Goal: Task Accomplishment & Management: Use online tool/utility

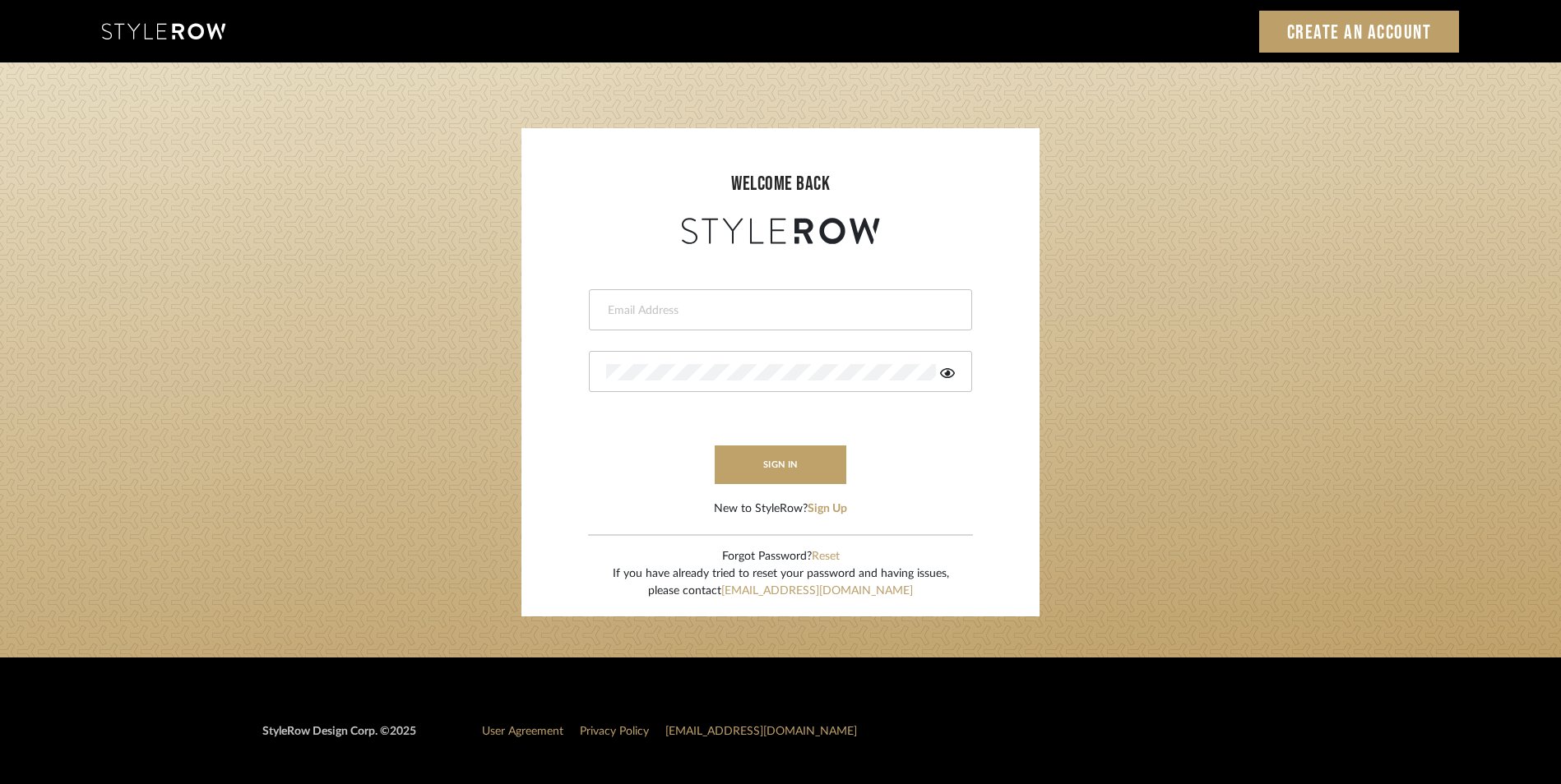
type input "daisy@dbdaisy.com"
drag, startPoint x: 0, startPoint y: 0, endPoint x: 790, endPoint y: 315, distance: 850.5
click at [790, 315] on input "daisy@dbdaisy.com" at bounding box center [778, 311] width 344 height 17
click at [1207, 476] on login-page "welcome back daisy@dbdaisy.com sign in New to StyleRow? Sign Up Forgot Password…" at bounding box center [780, 360] width 1561 height 595
click at [838, 475] on button "sign in" at bounding box center [780, 464] width 131 height 38
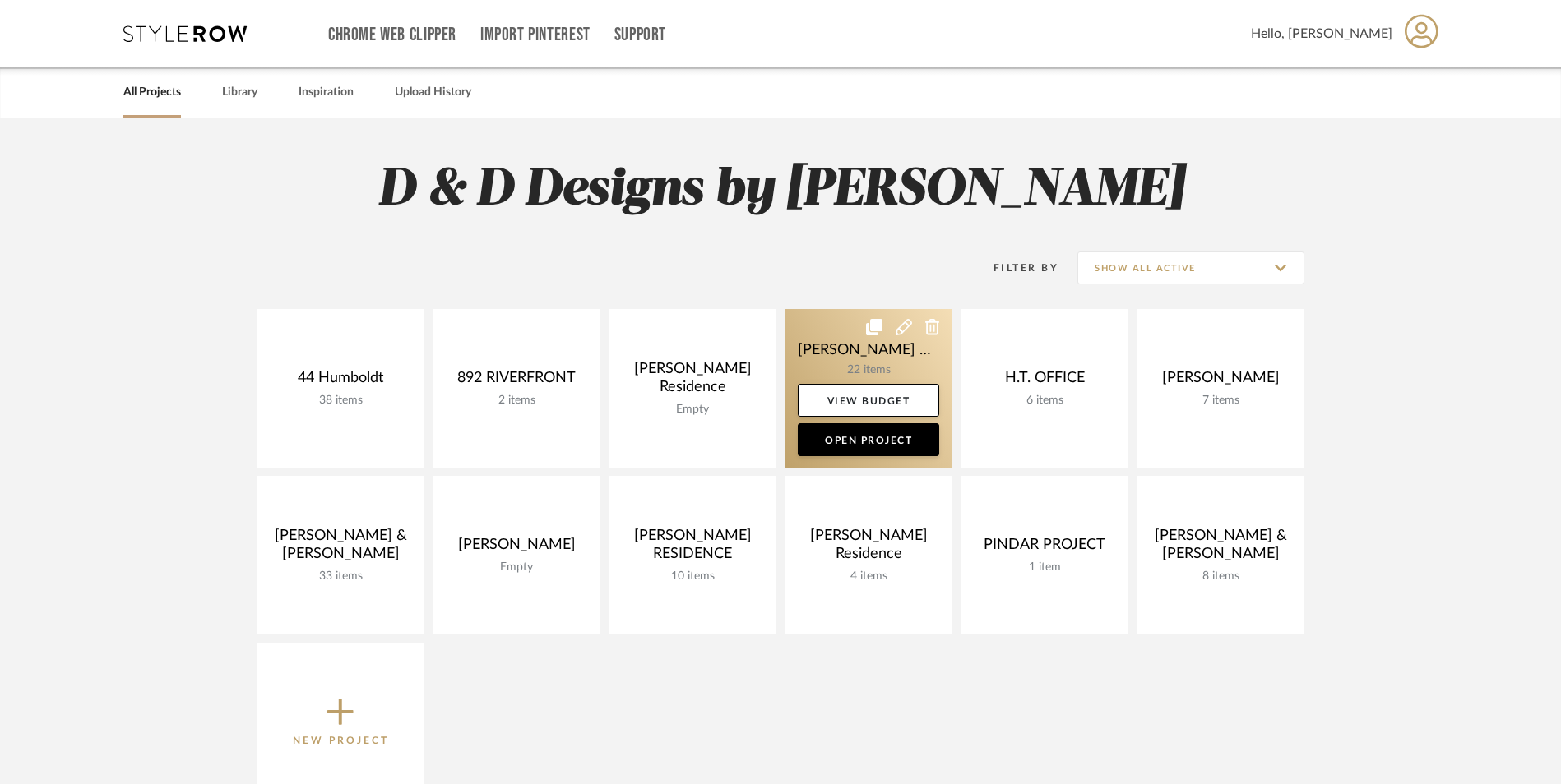
click at [880, 348] on link at bounding box center [868, 389] width 168 height 158
click at [860, 358] on link at bounding box center [868, 389] width 168 height 158
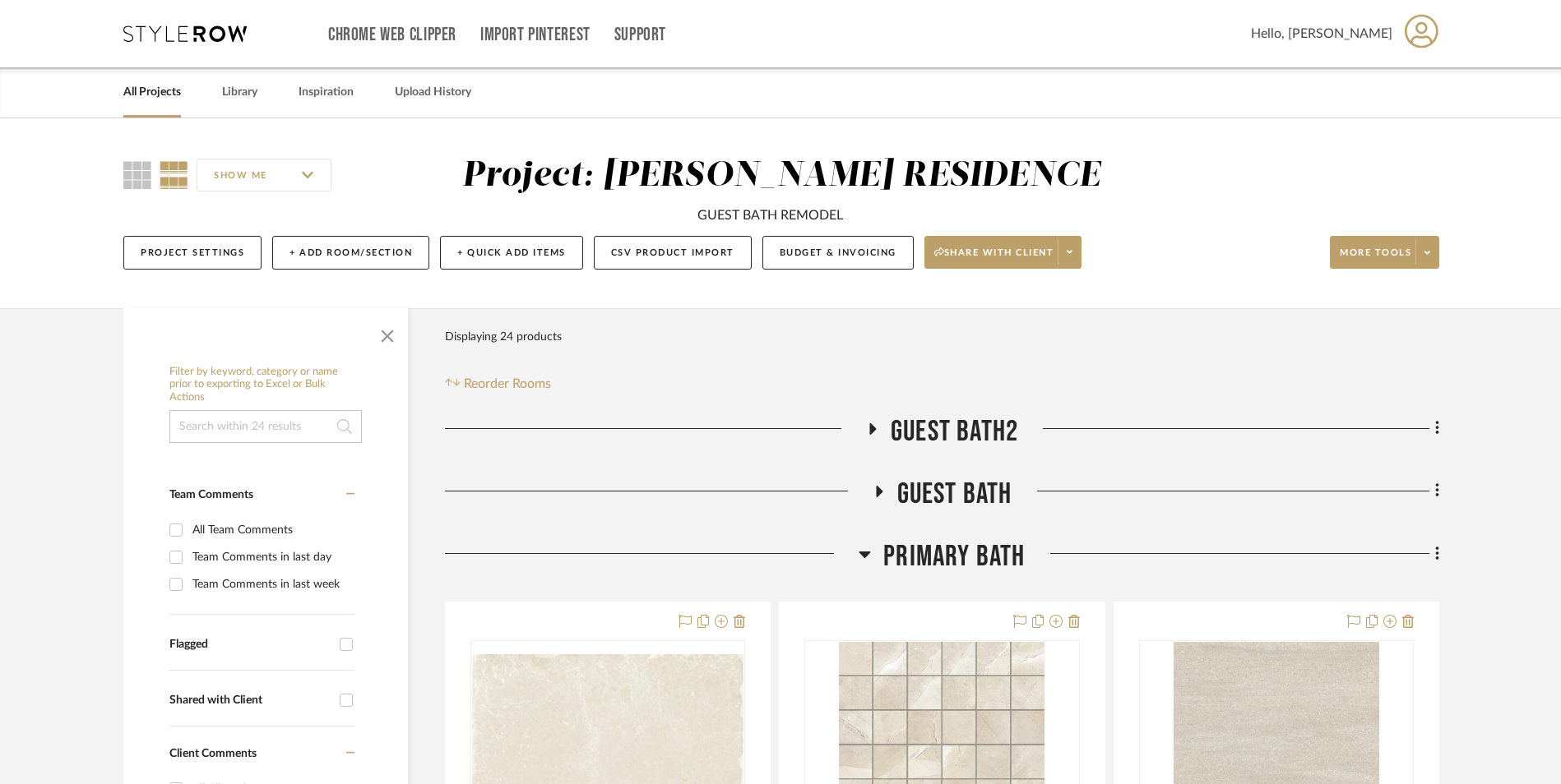
click at [868, 553] on icon at bounding box center [865, 555] width 11 height 7
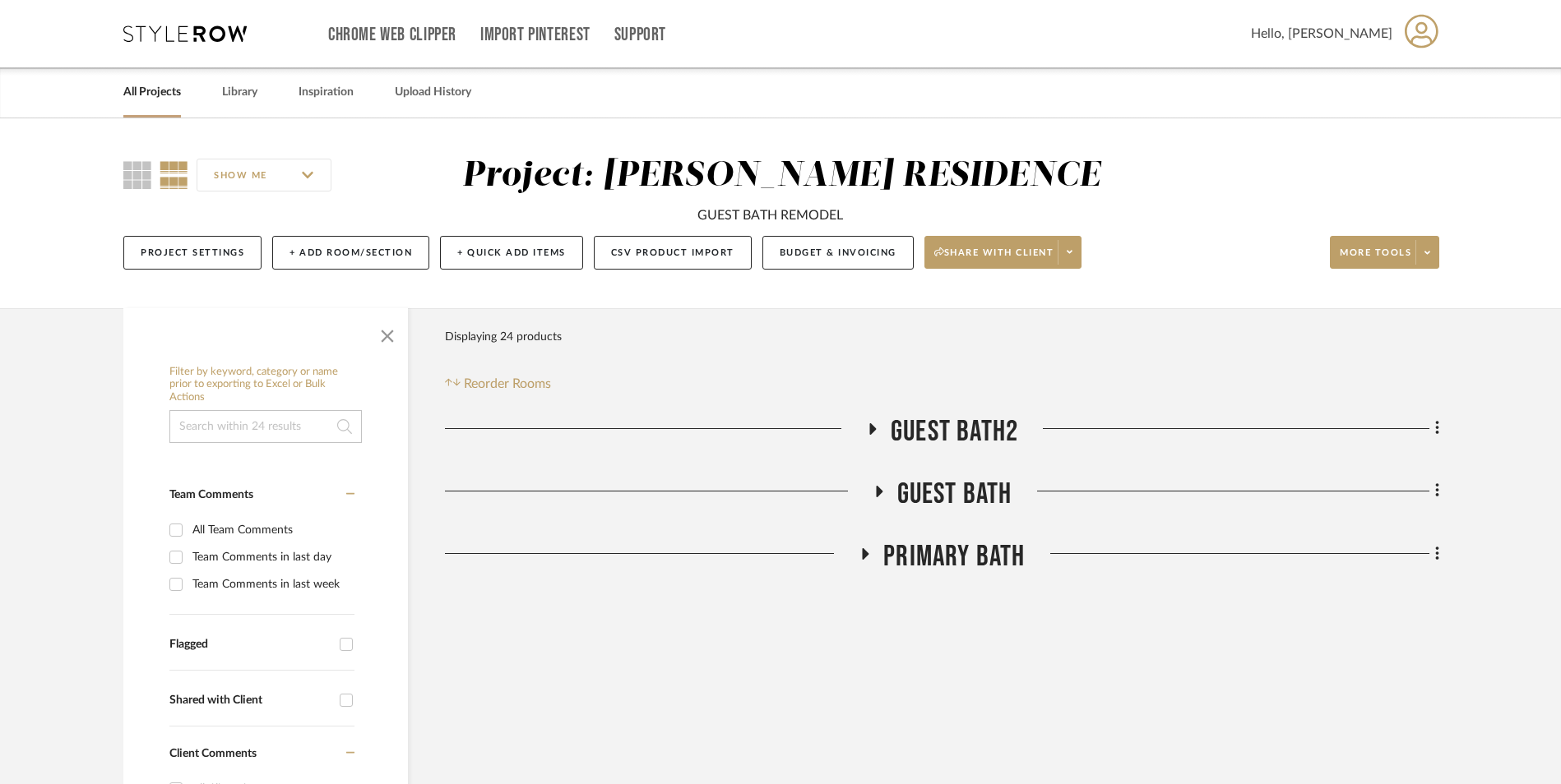
click at [868, 552] on icon at bounding box center [864, 553] width 20 height 12
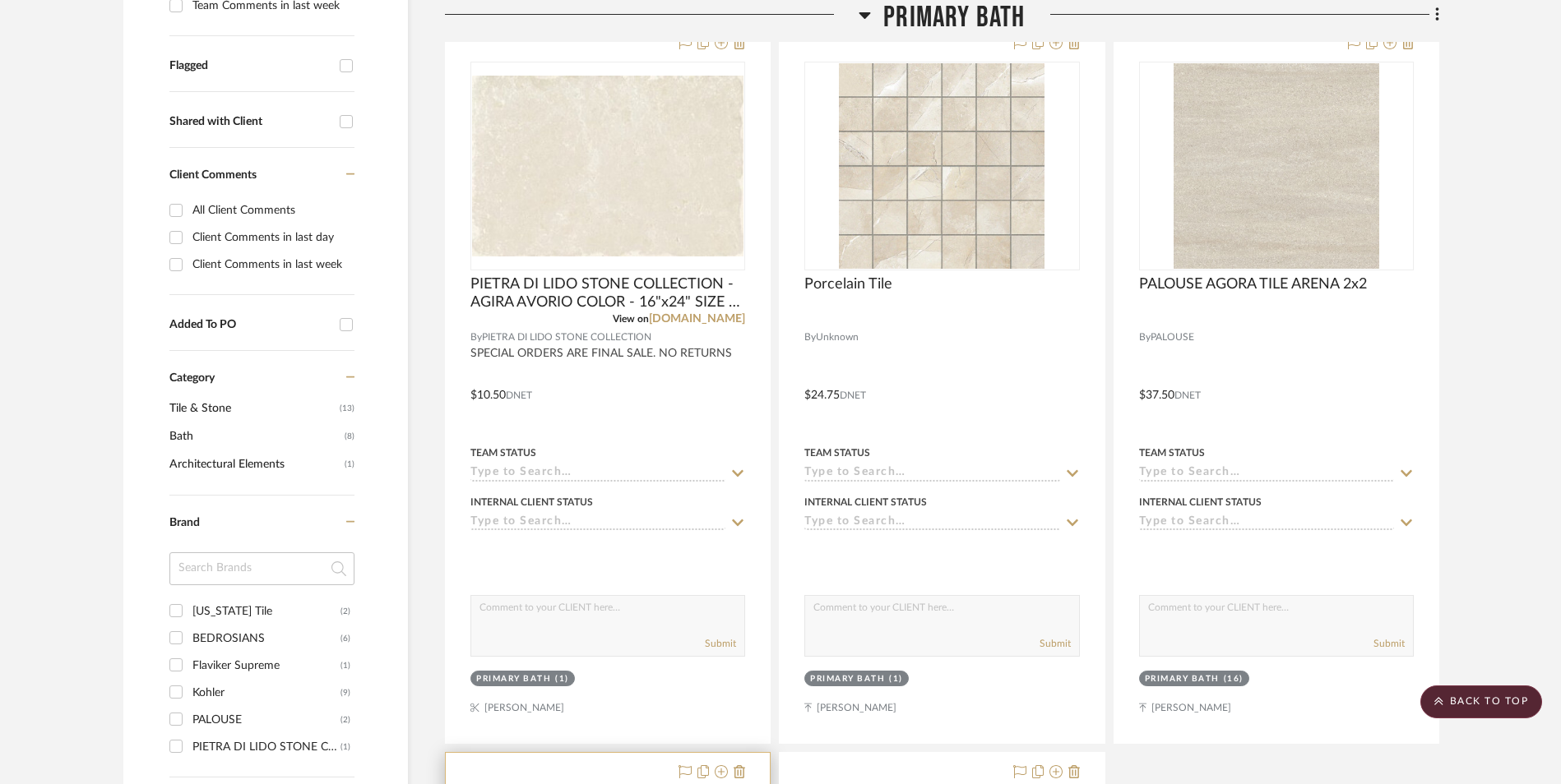
scroll to position [575, 0]
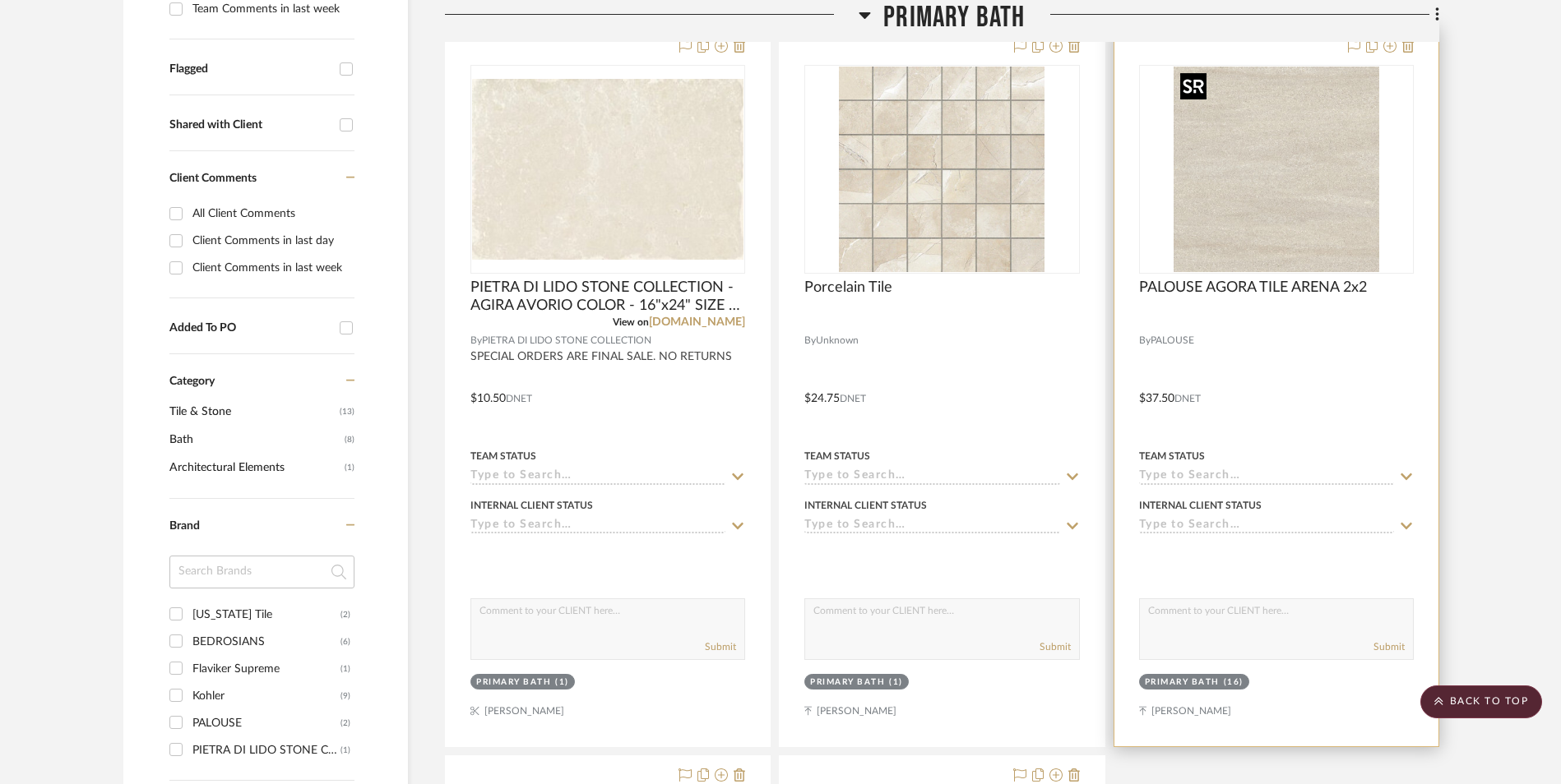
click at [1230, 196] on div at bounding box center [1276, 170] width 275 height 209
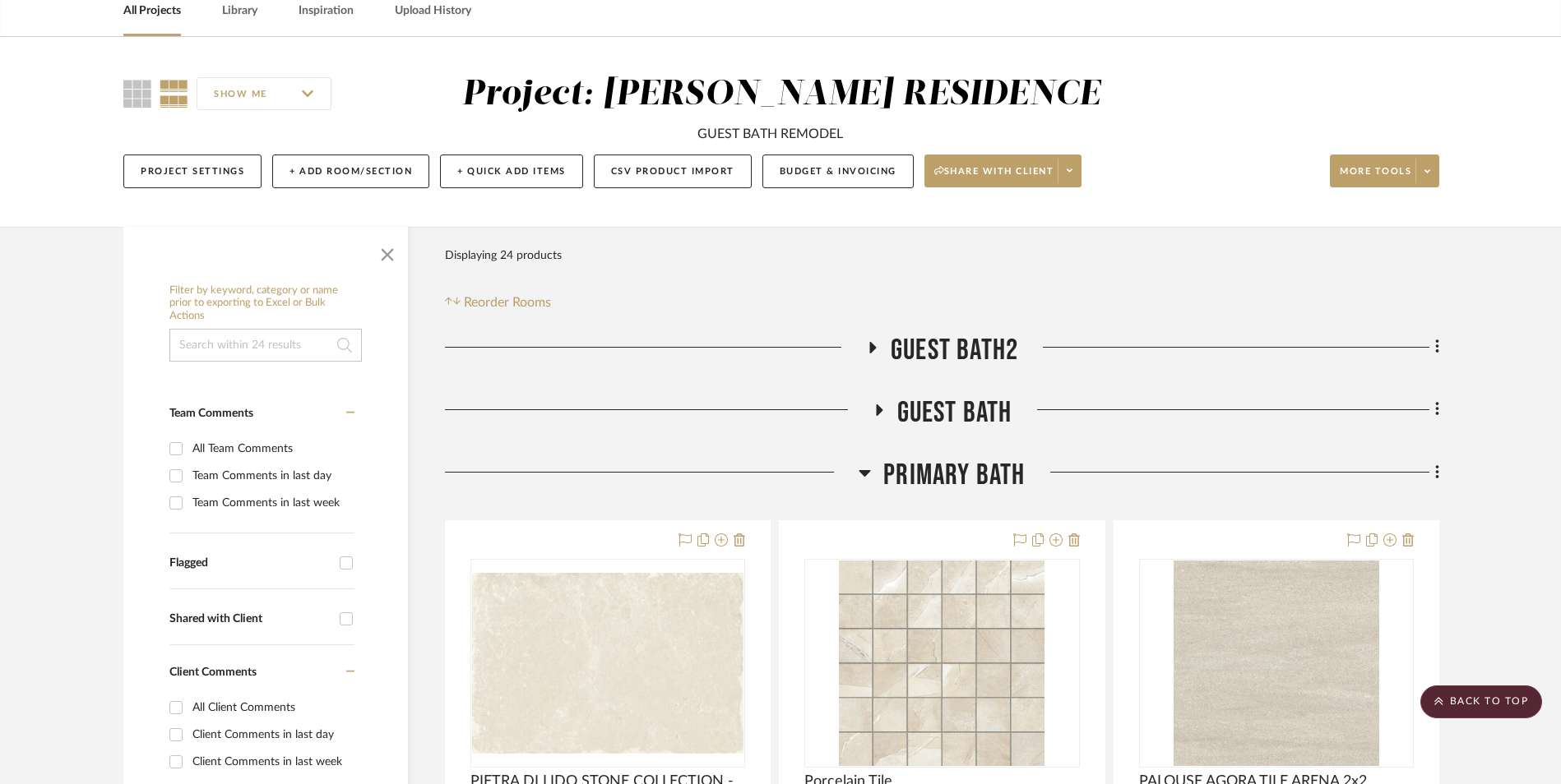
scroll to position [0, 0]
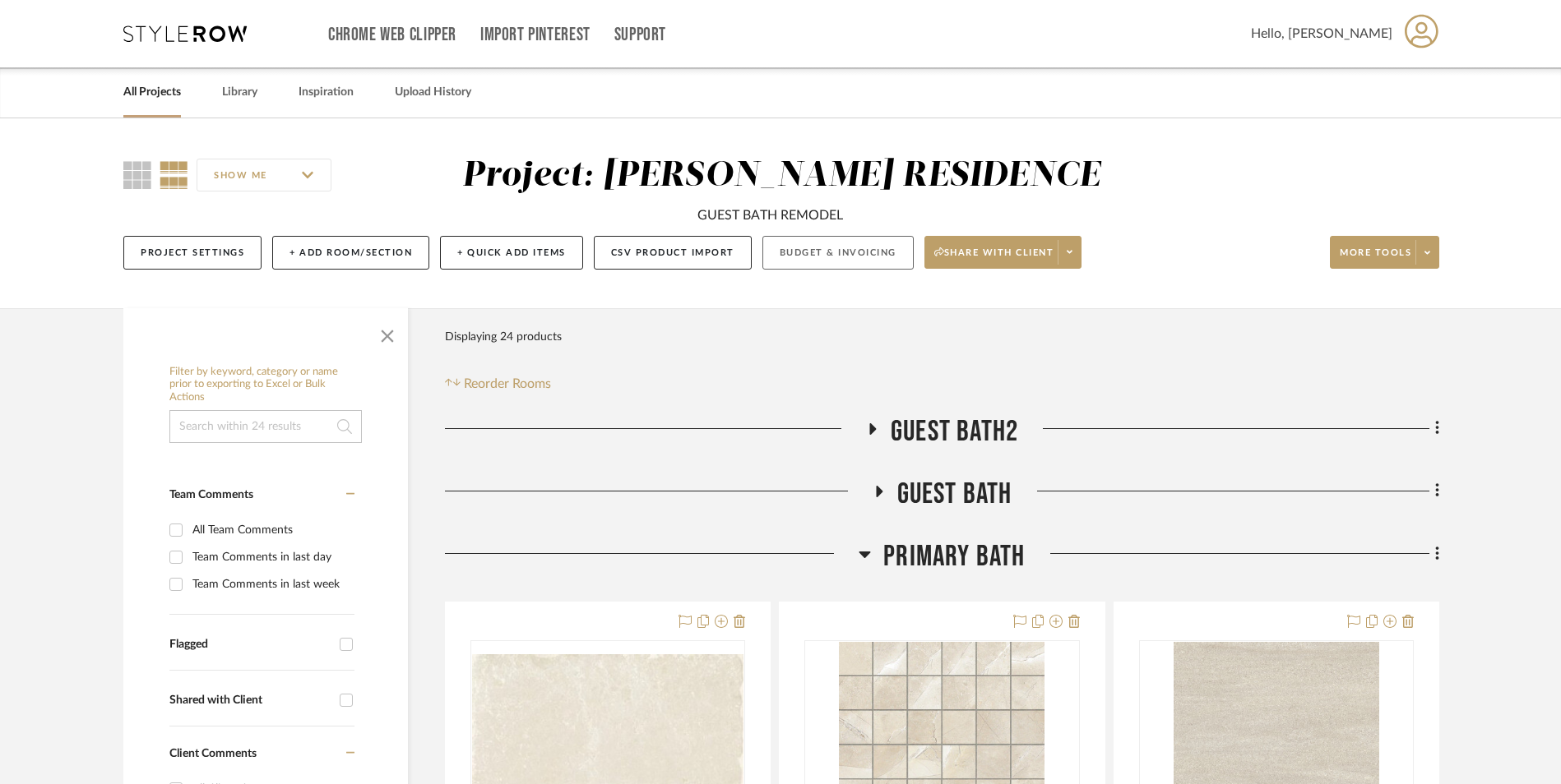
click at [857, 255] on button "Budget & Invoicing" at bounding box center [837, 253] width 151 height 34
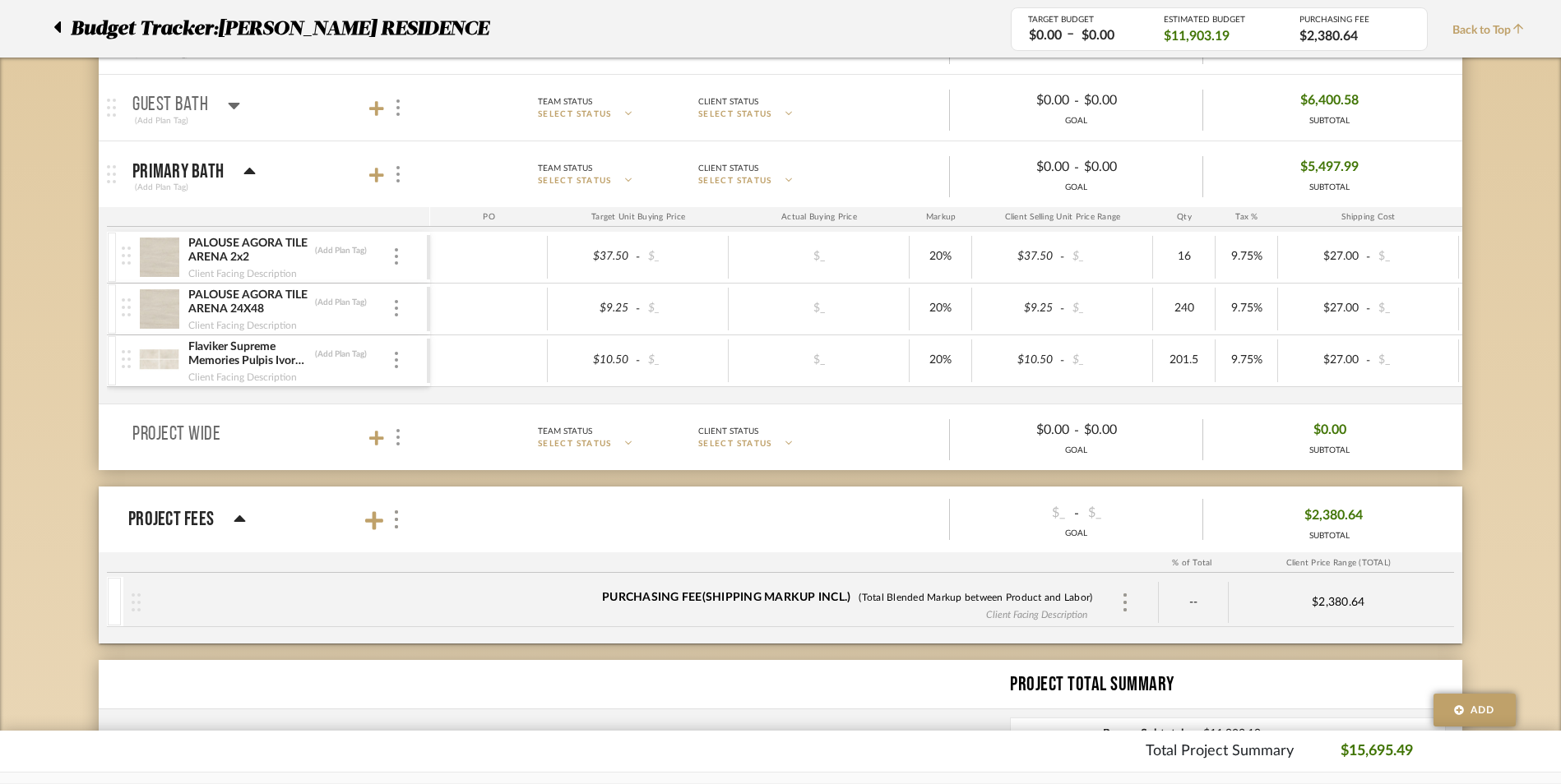
scroll to position [329, 0]
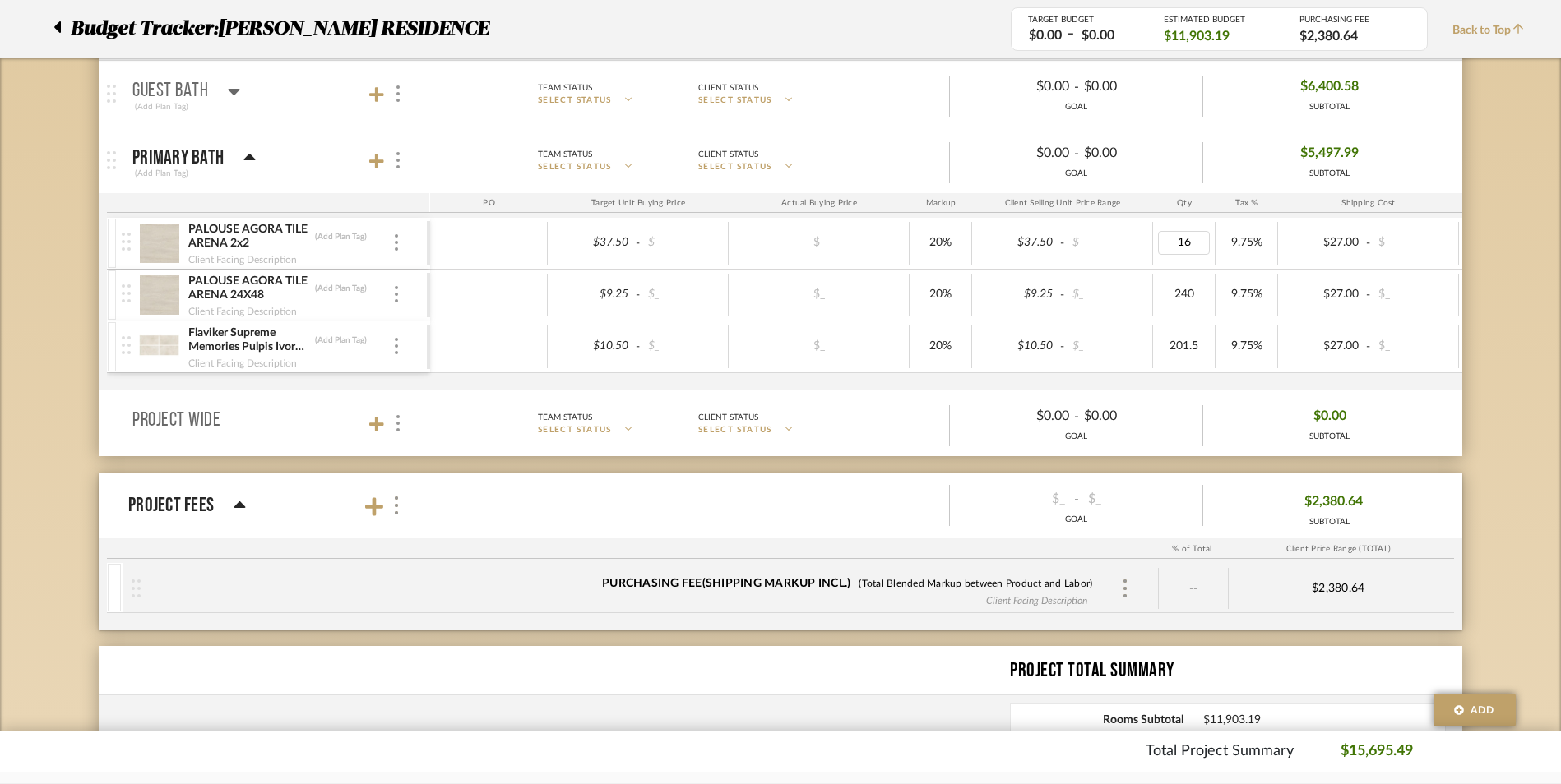
type input "4"
click at [236, 505] on icon at bounding box center [240, 504] width 11 height 7
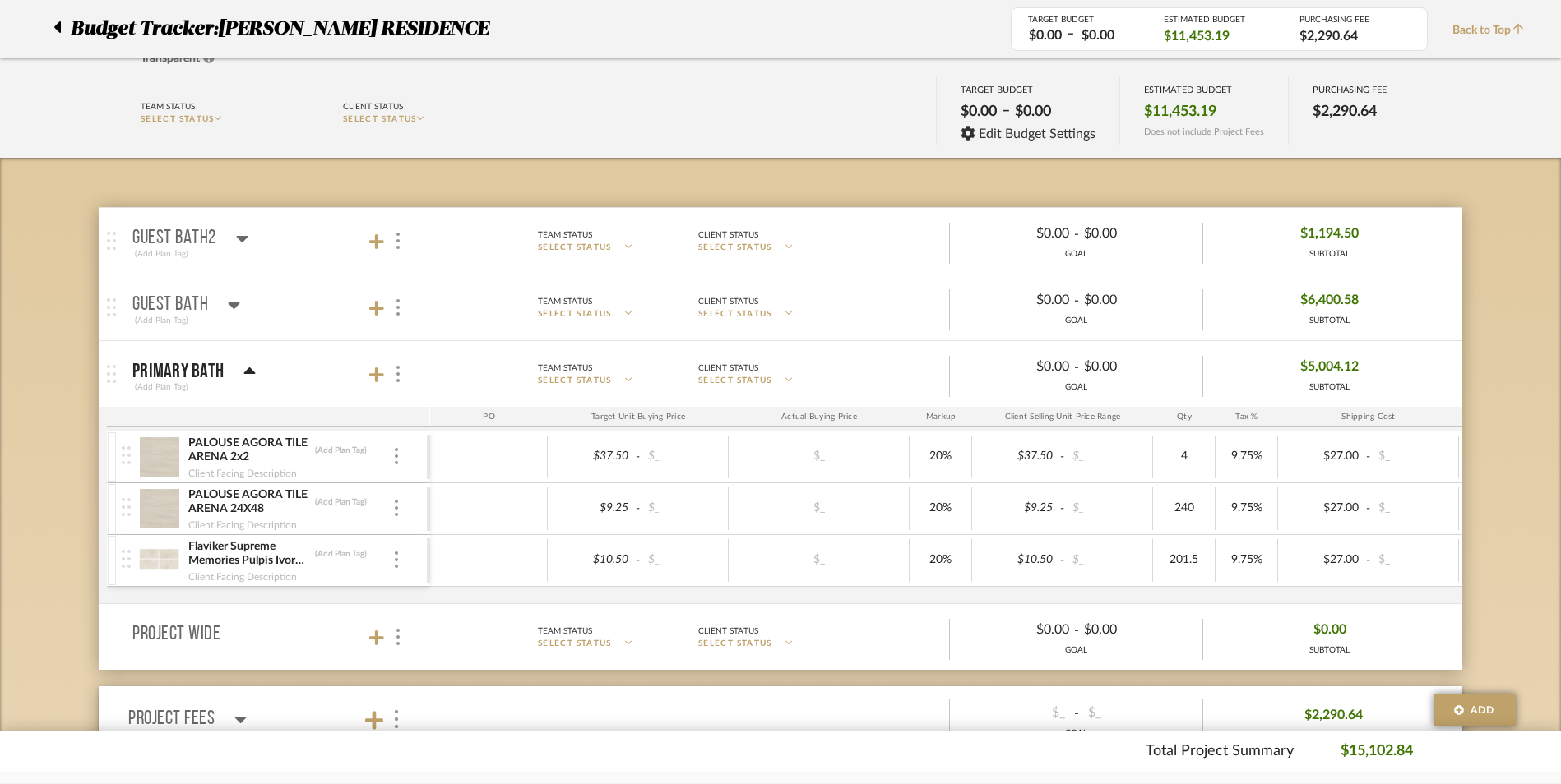
scroll to position [82, 0]
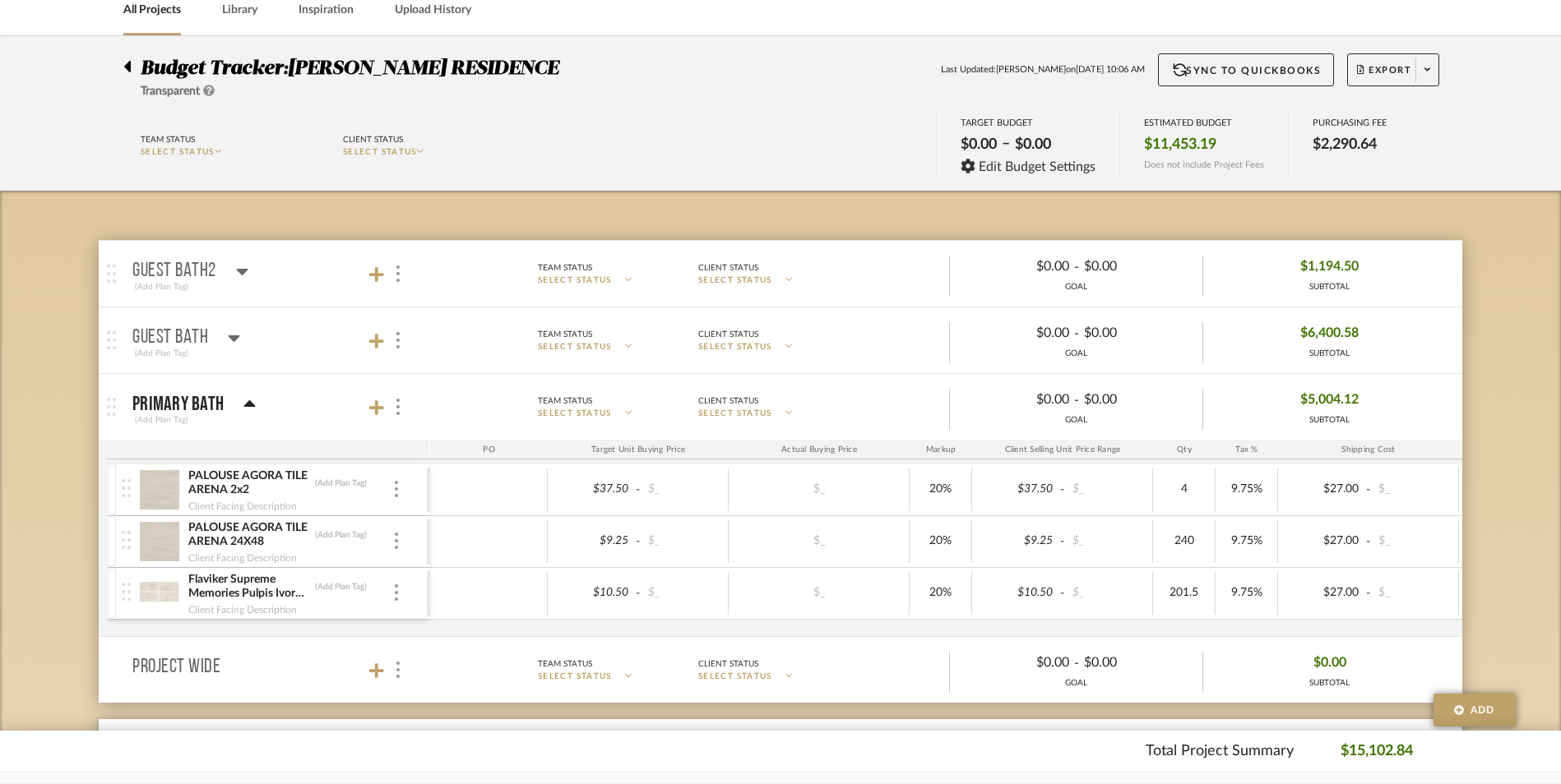
click at [247, 404] on icon at bounding box center [250, 403] width 11 height 7
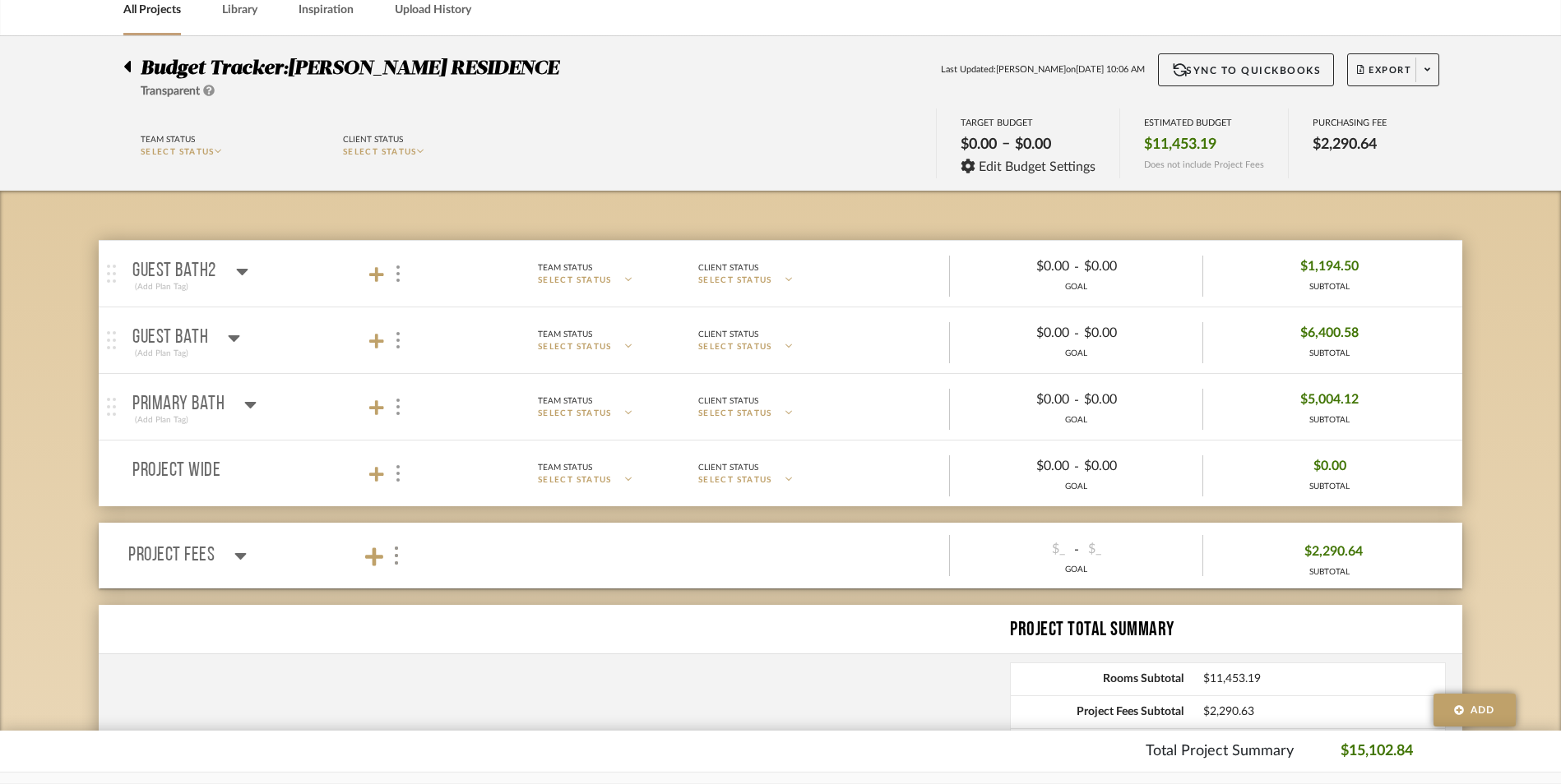
click at [238, 336] on icon at bounding box center [234, 338] width 11 height 7
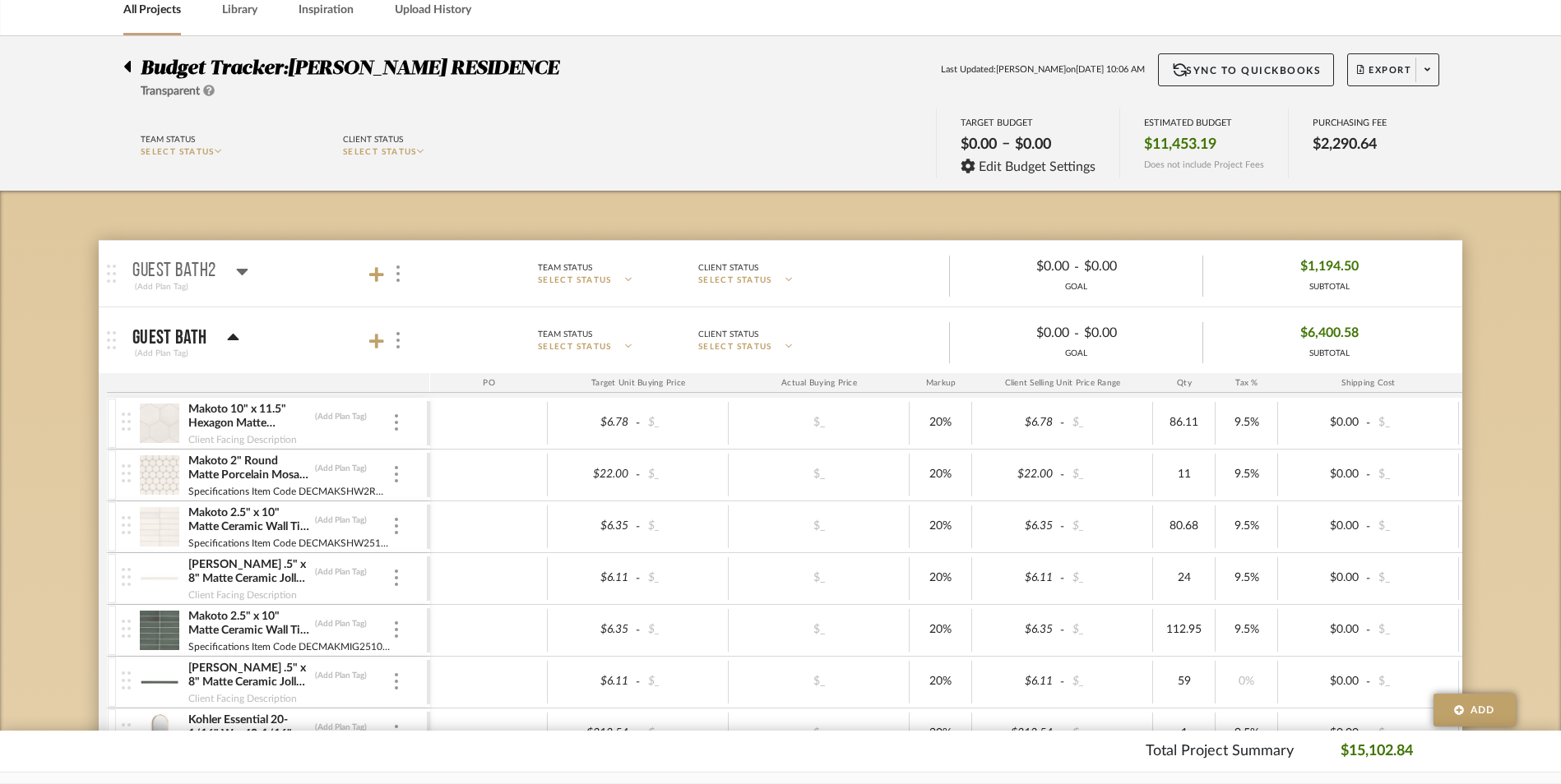
click at [235, 337] on icon at bounding box center [232, 337] width 11 height 7
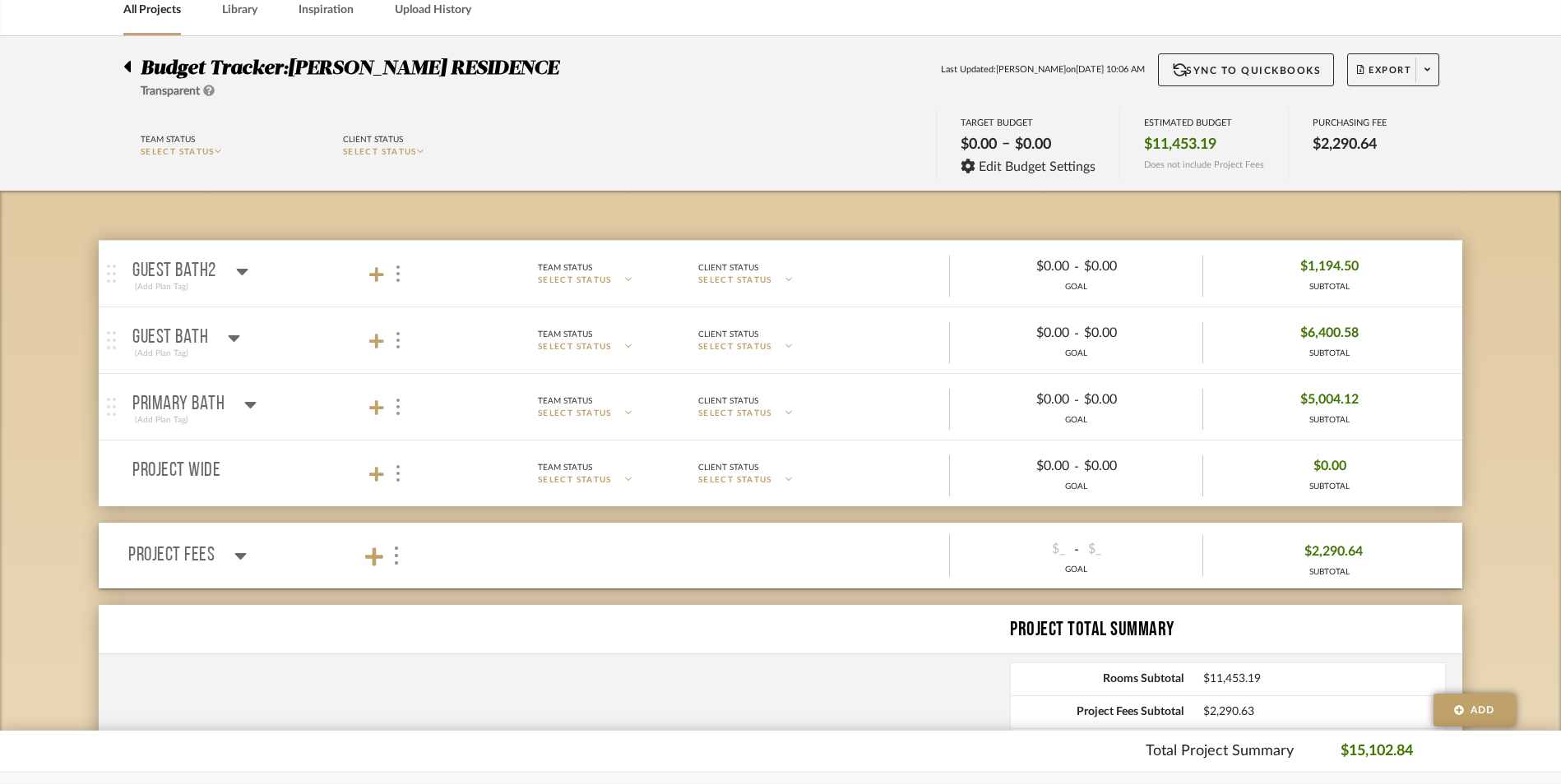
click at [199, 473] on p "Project Wide" at bounding box center [176, 471] width 88 height 20
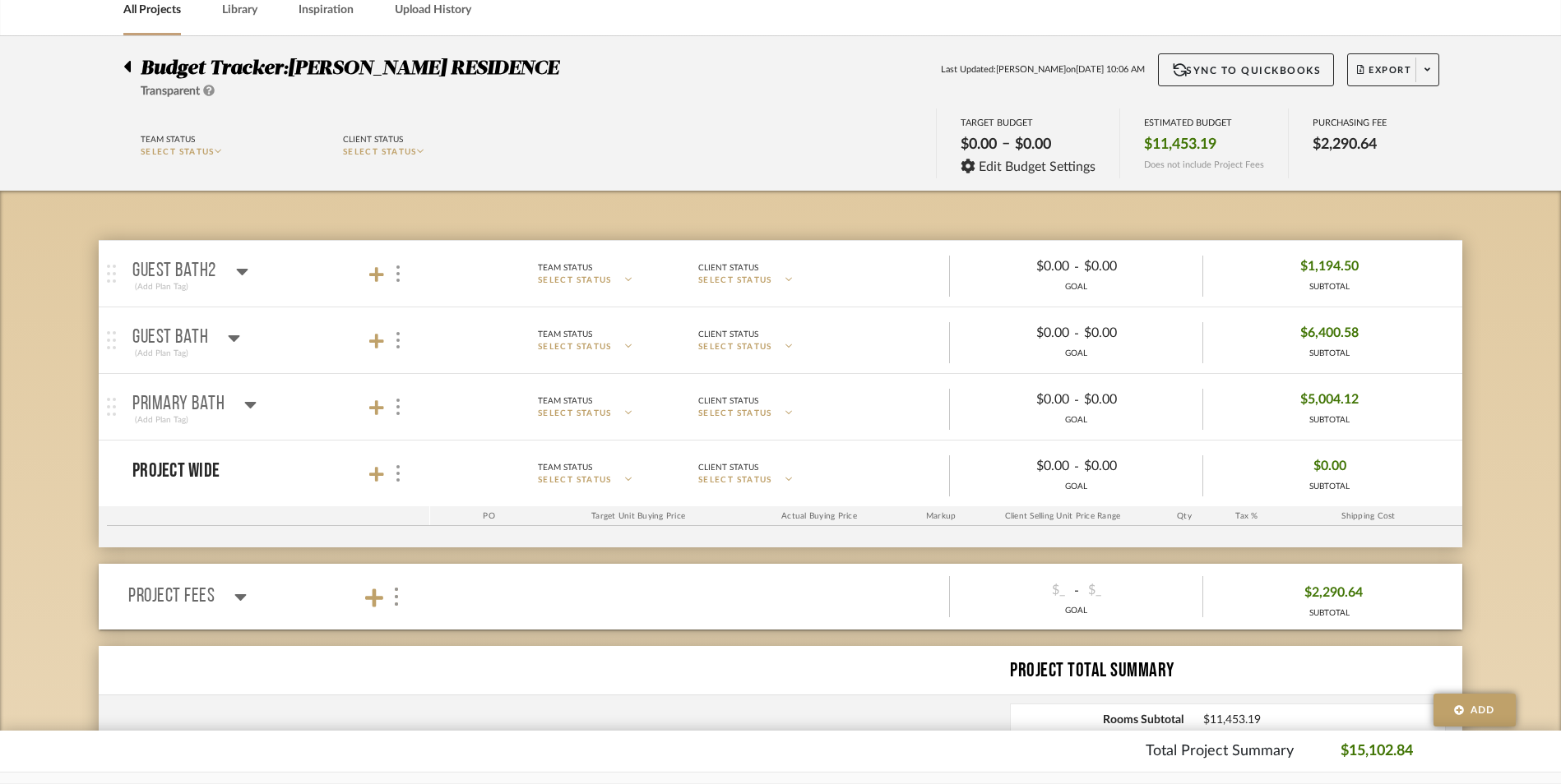
click at [258, 399] on mat-panel-title "Primary Bath (Add Plan Tag)" at bounding box center [277, 406] width 289 height 40
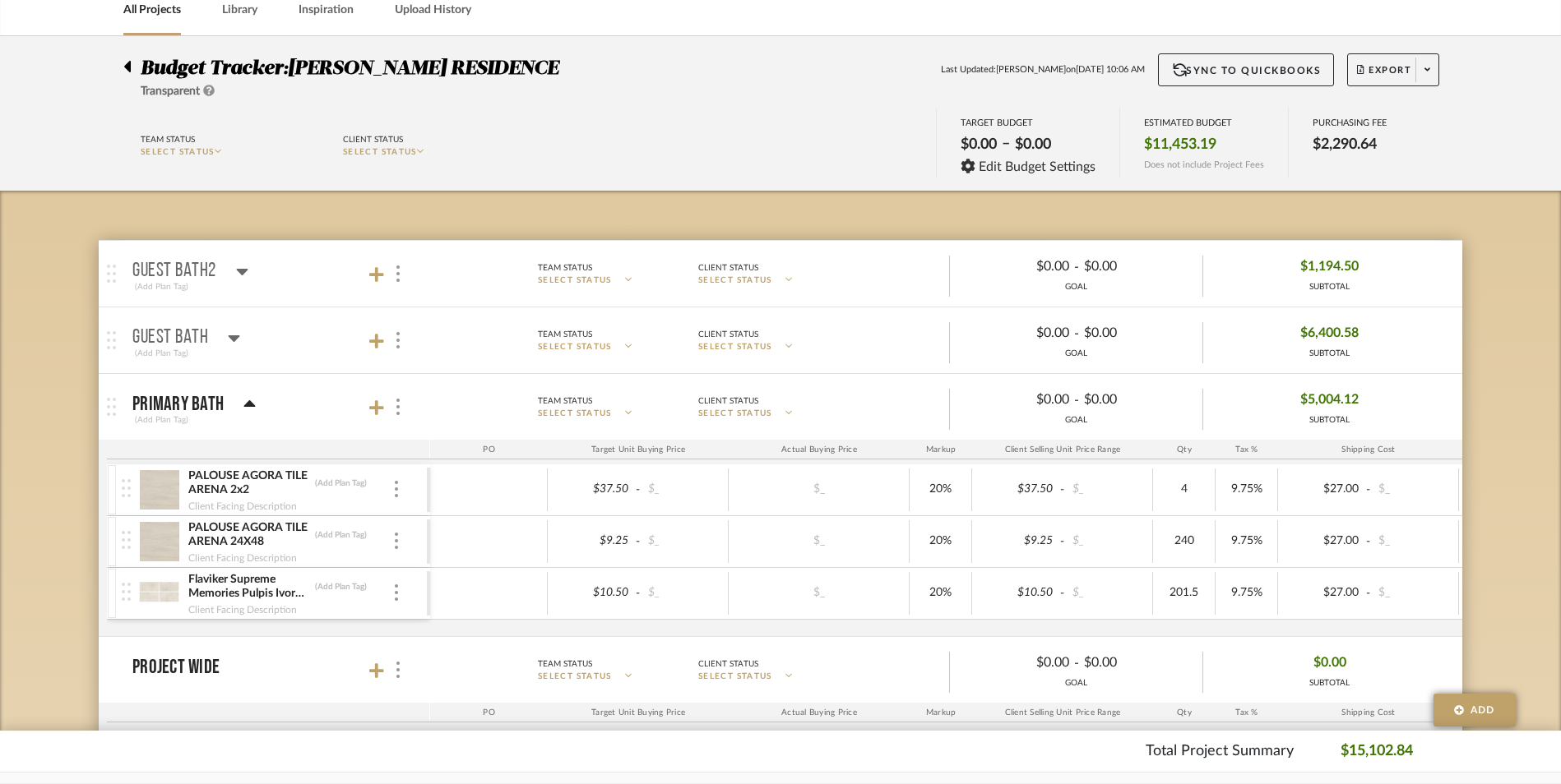
click at [247, 404] on icon at bounding box center [250, 403] width 11 height 7
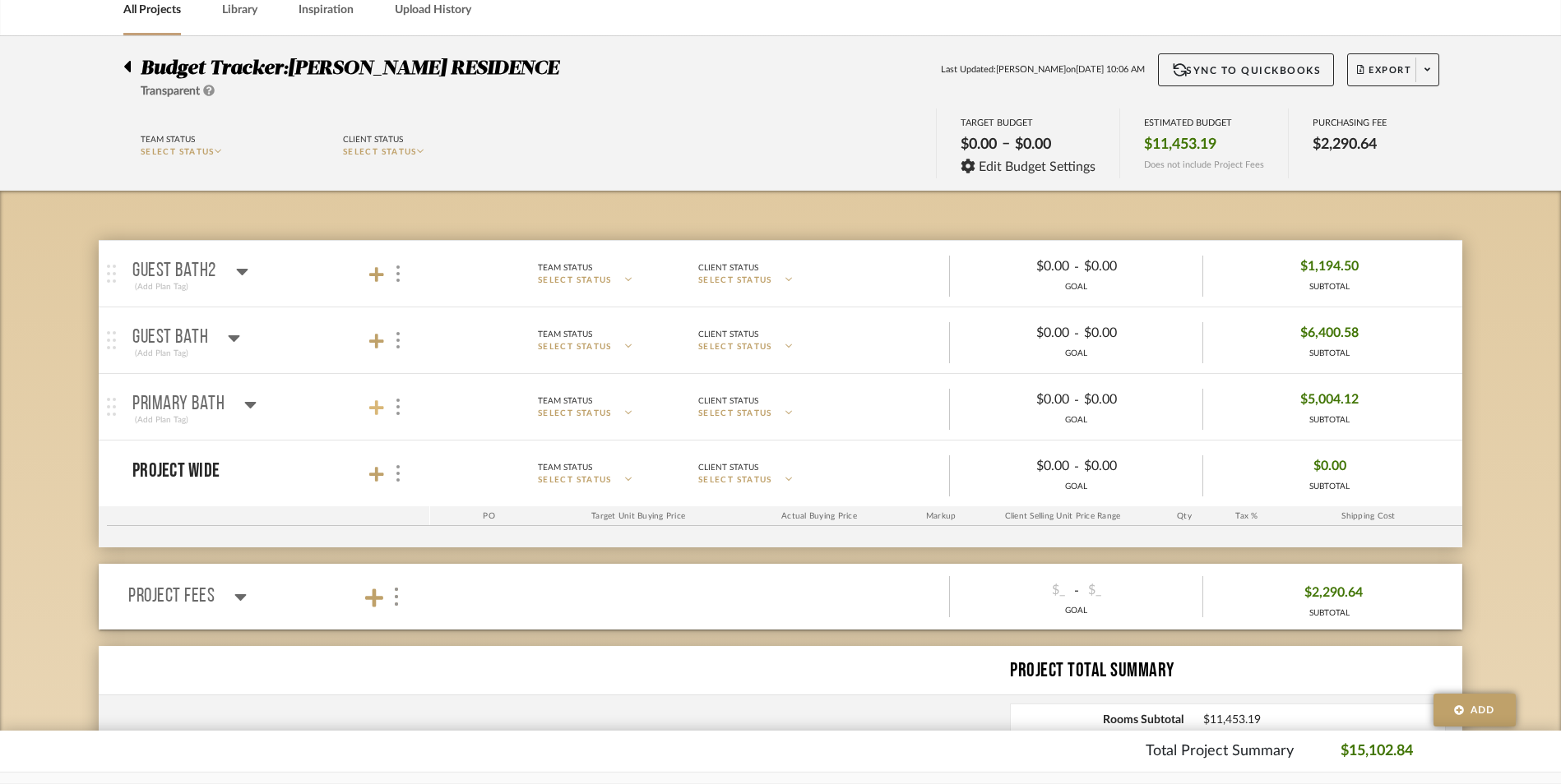
click at [372, 407] on icon at bounding box center [377, 407] width 15 height 15
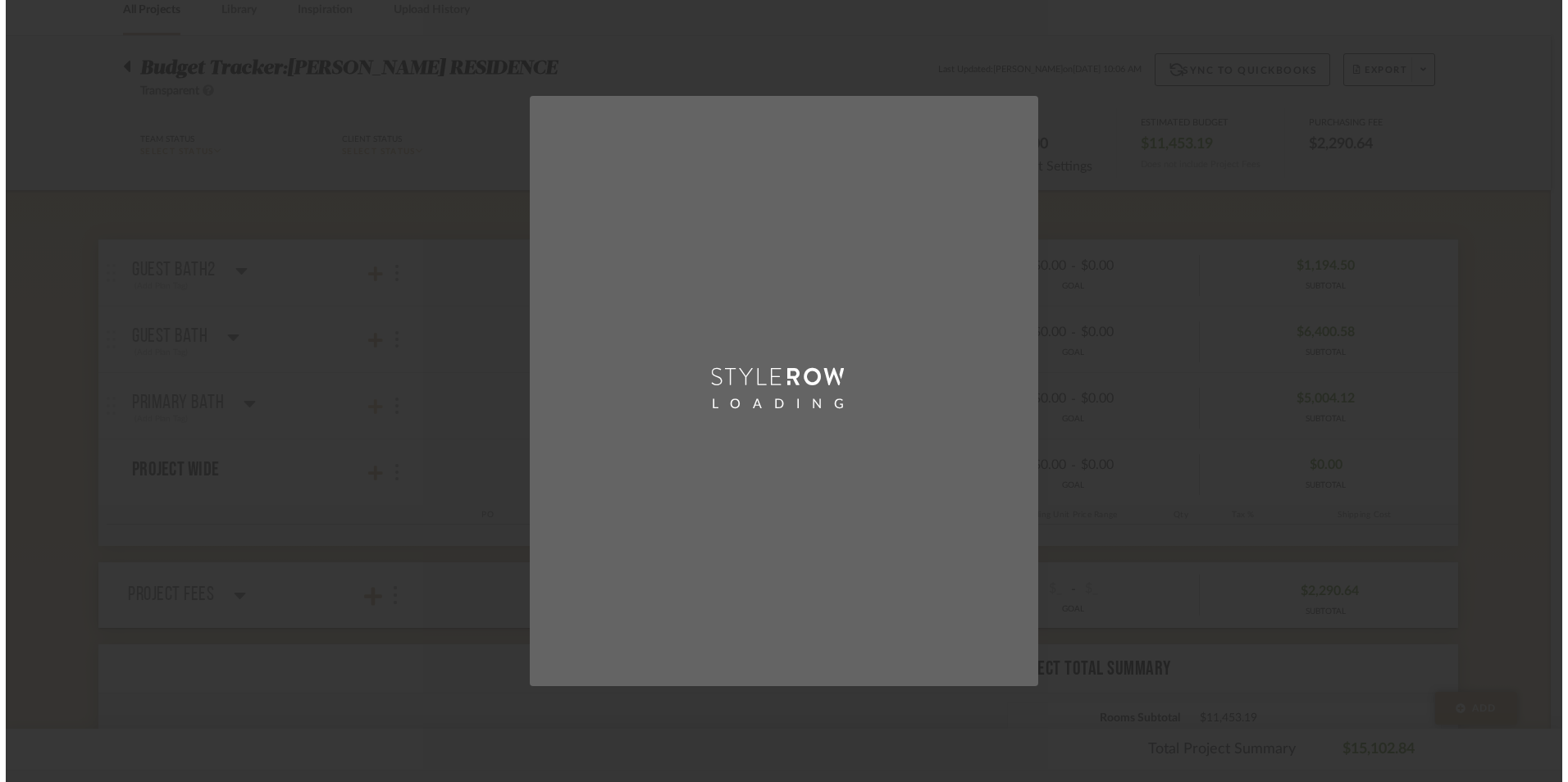
scroll to position [0, 0]
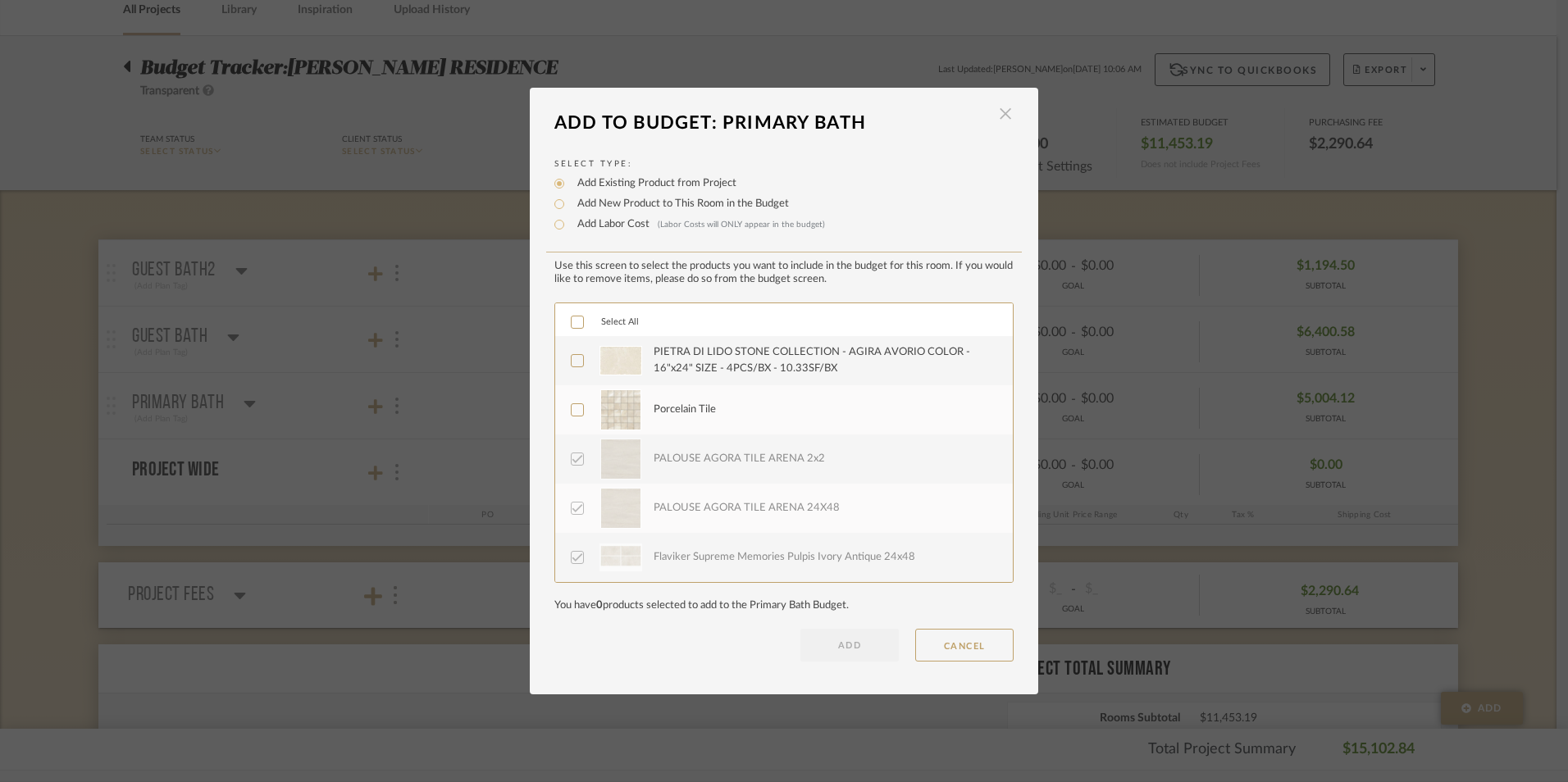
click at [996, 108] on span "button" at bounding box center [1004, 113] width 33 height 33
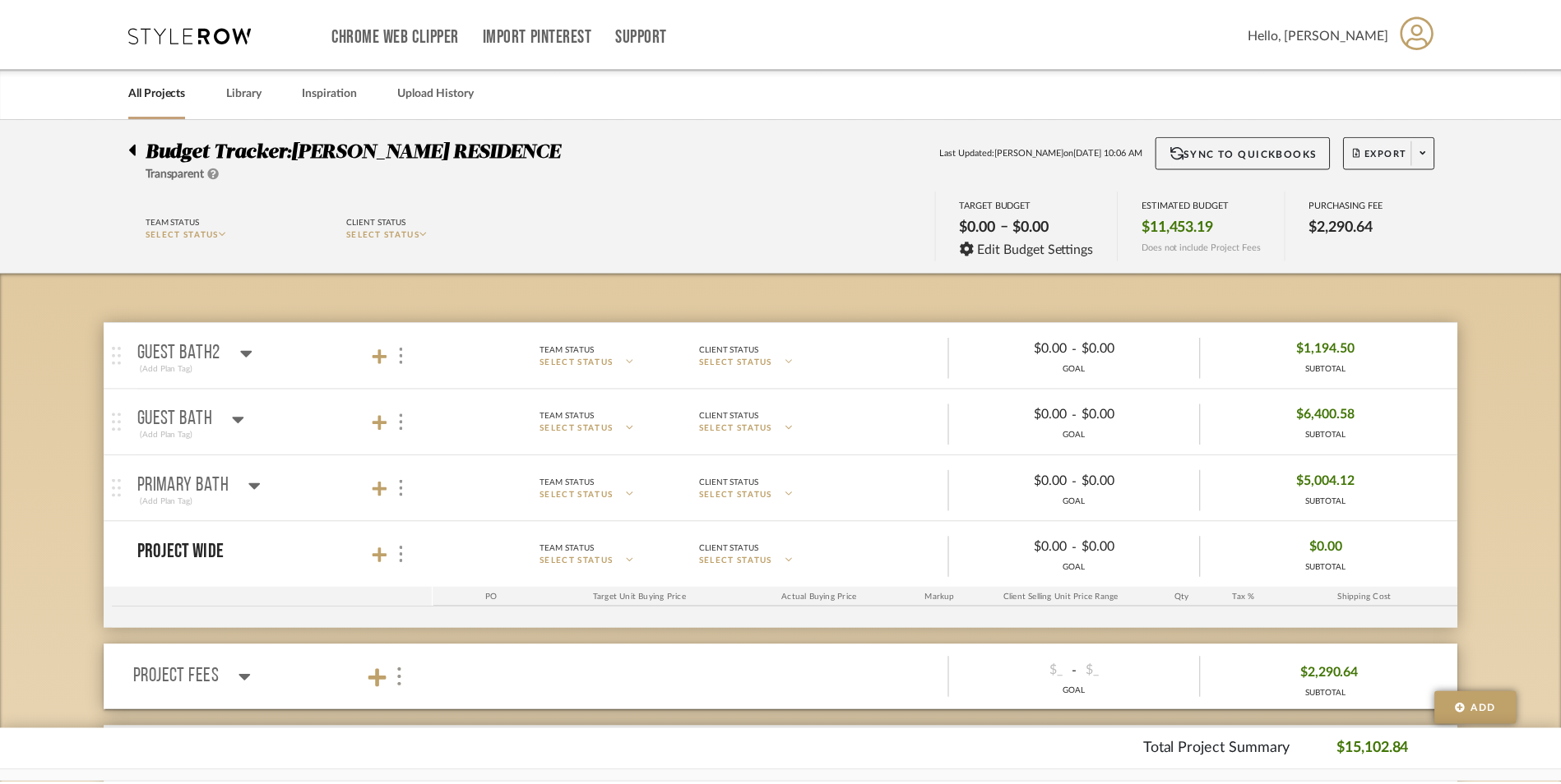
scroll to position [82, 0]
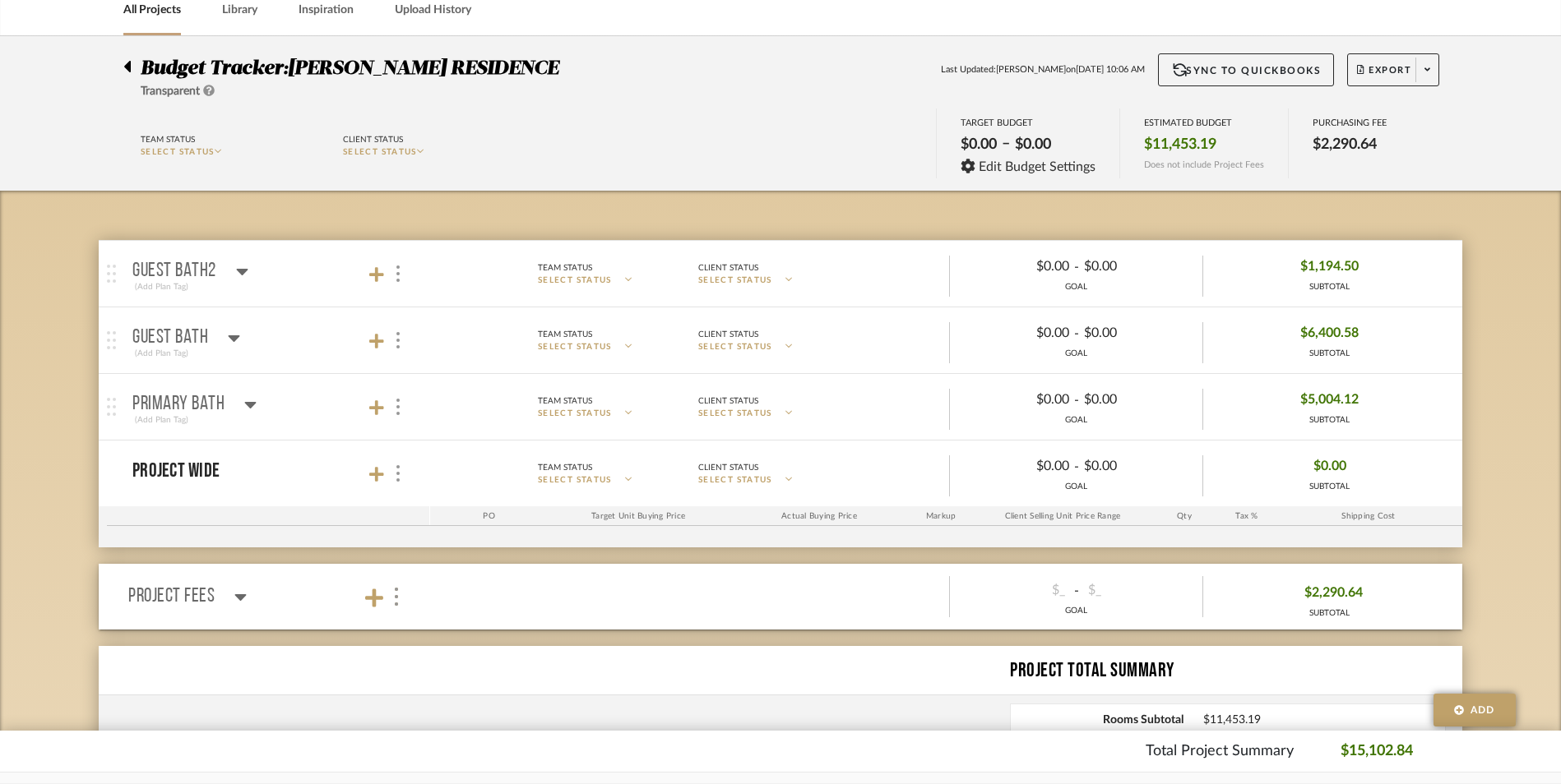
click at [157, 402] on p "Primary Bath" at bounding box center [178, 404] width 92 height 20
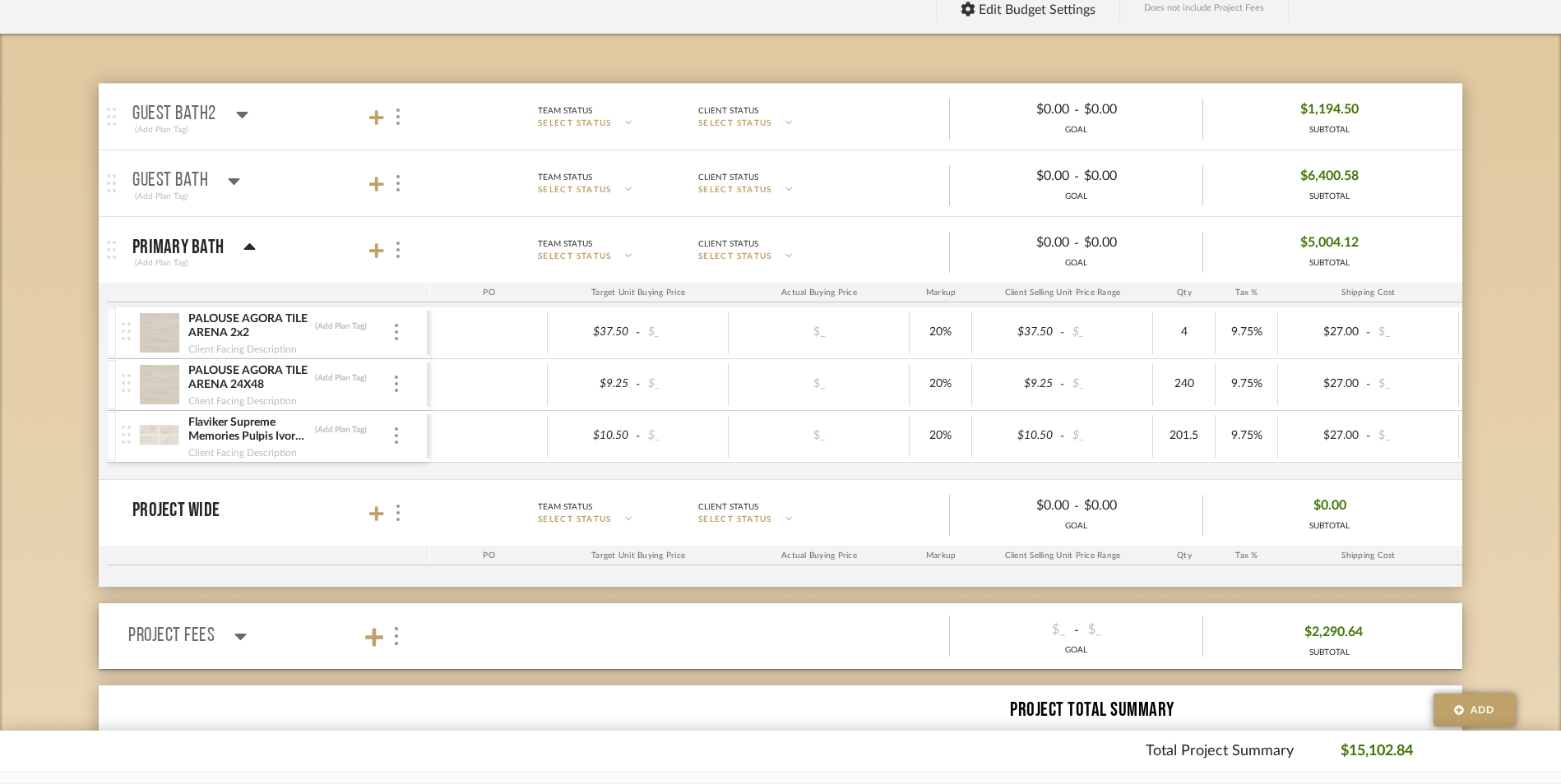
scroll to position [247, 0]
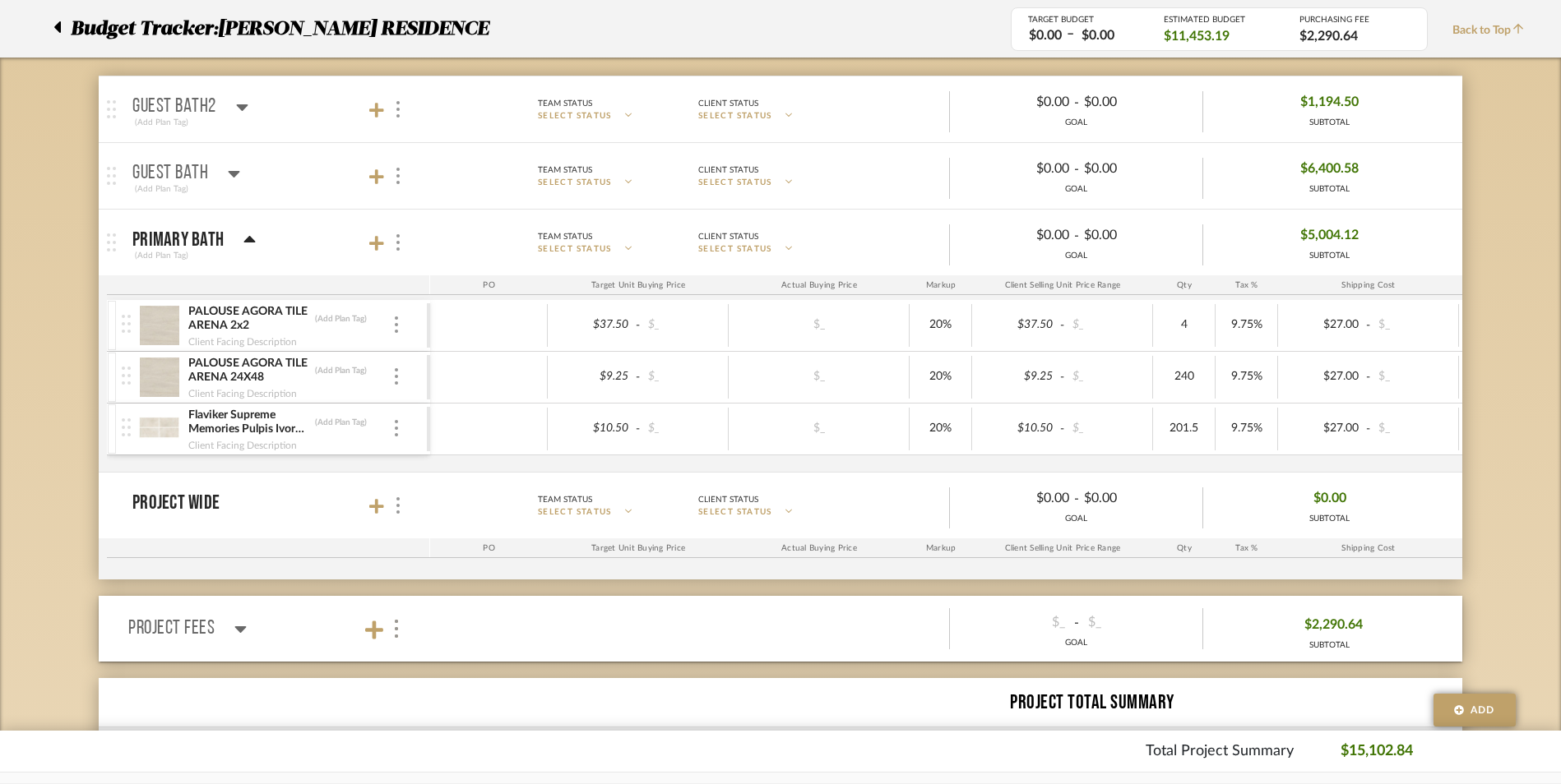
click at [238, 621] on icon at bounding box center [240, 628] width 12 height 20
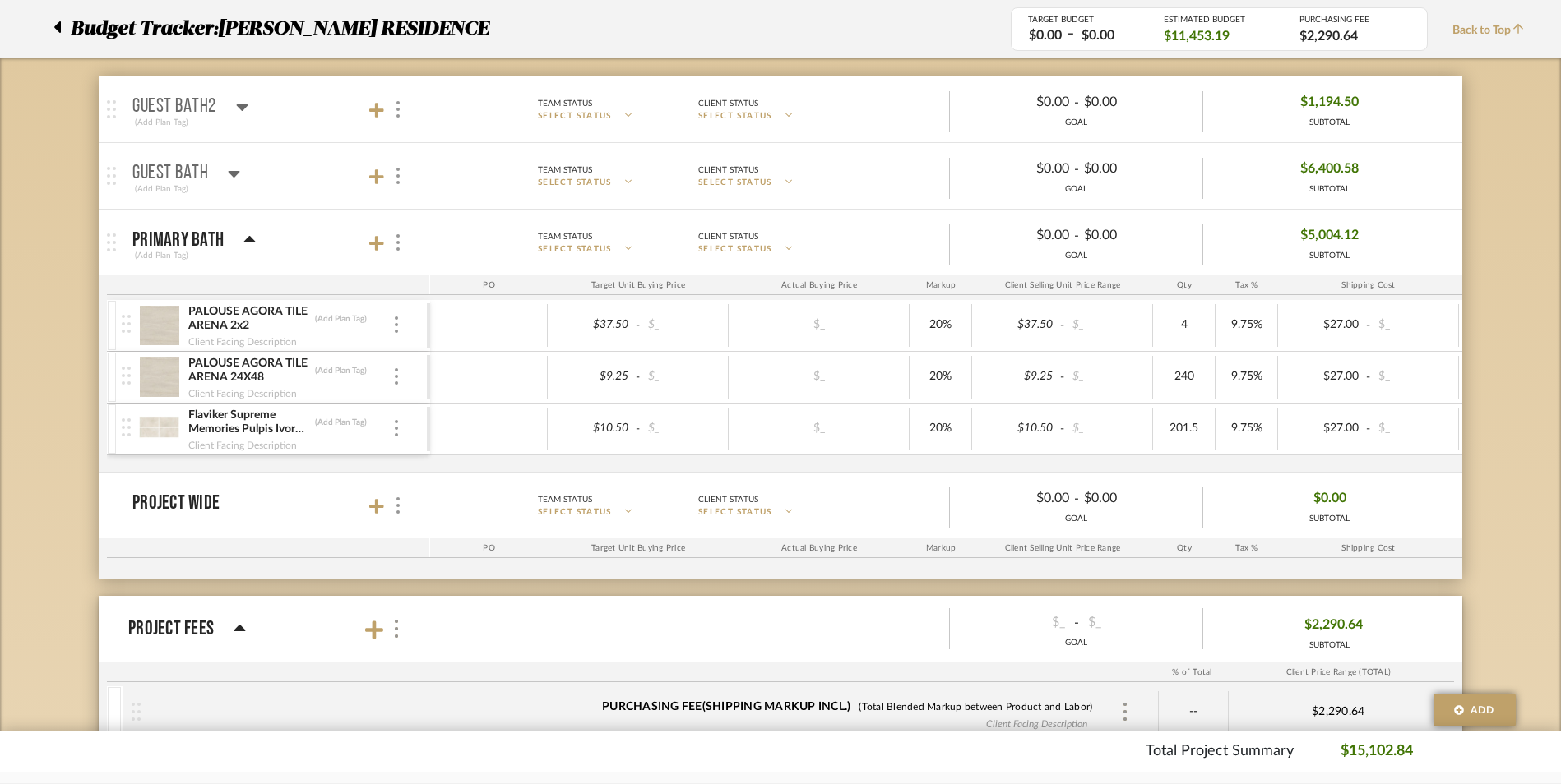
click at [239, 627] on icon at bounding box center [240, 627] width 11 height 7
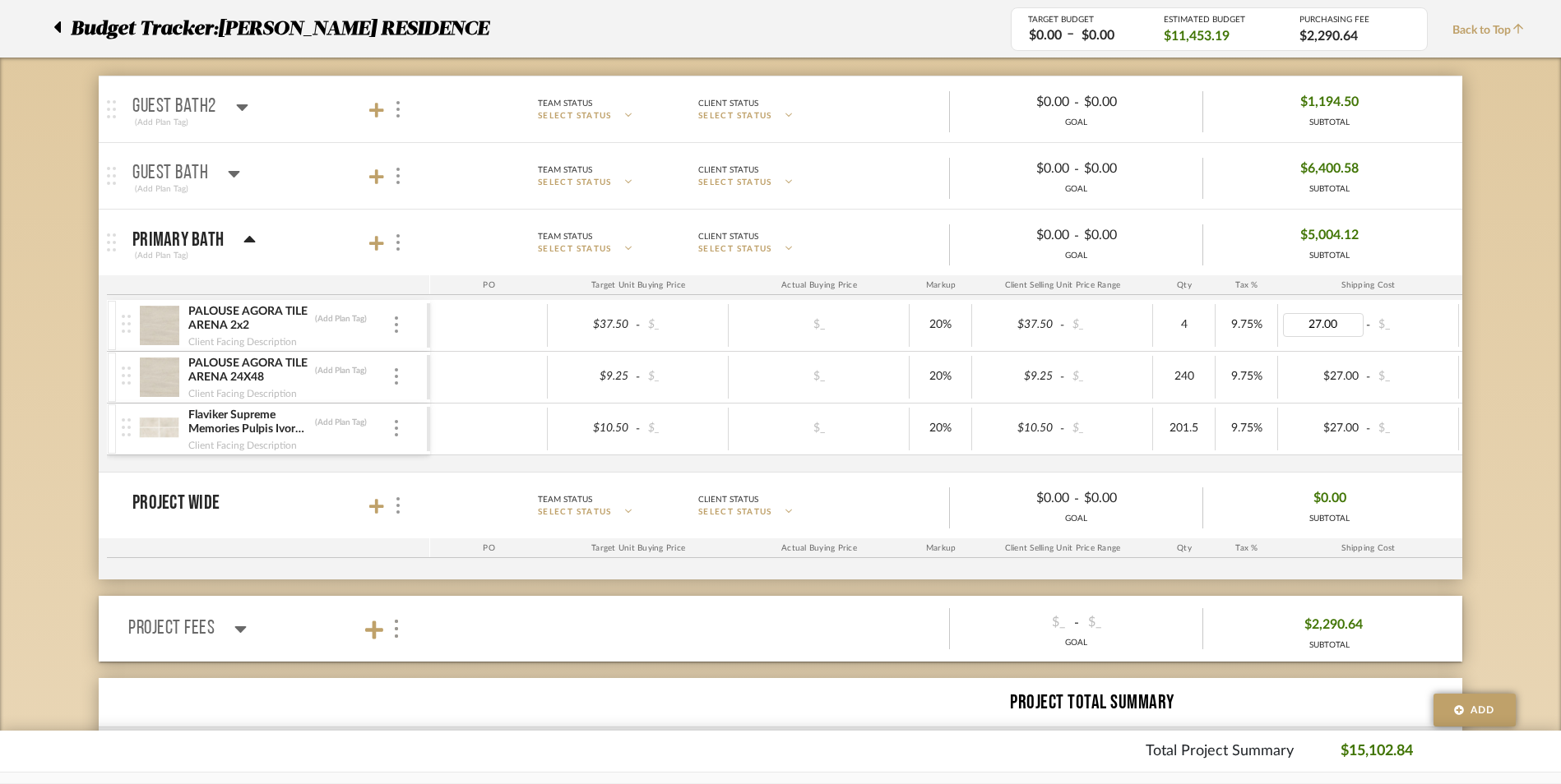
click at [1351, 323] on input "27.00" at bounding box center [1323, 325] width 80 height 24
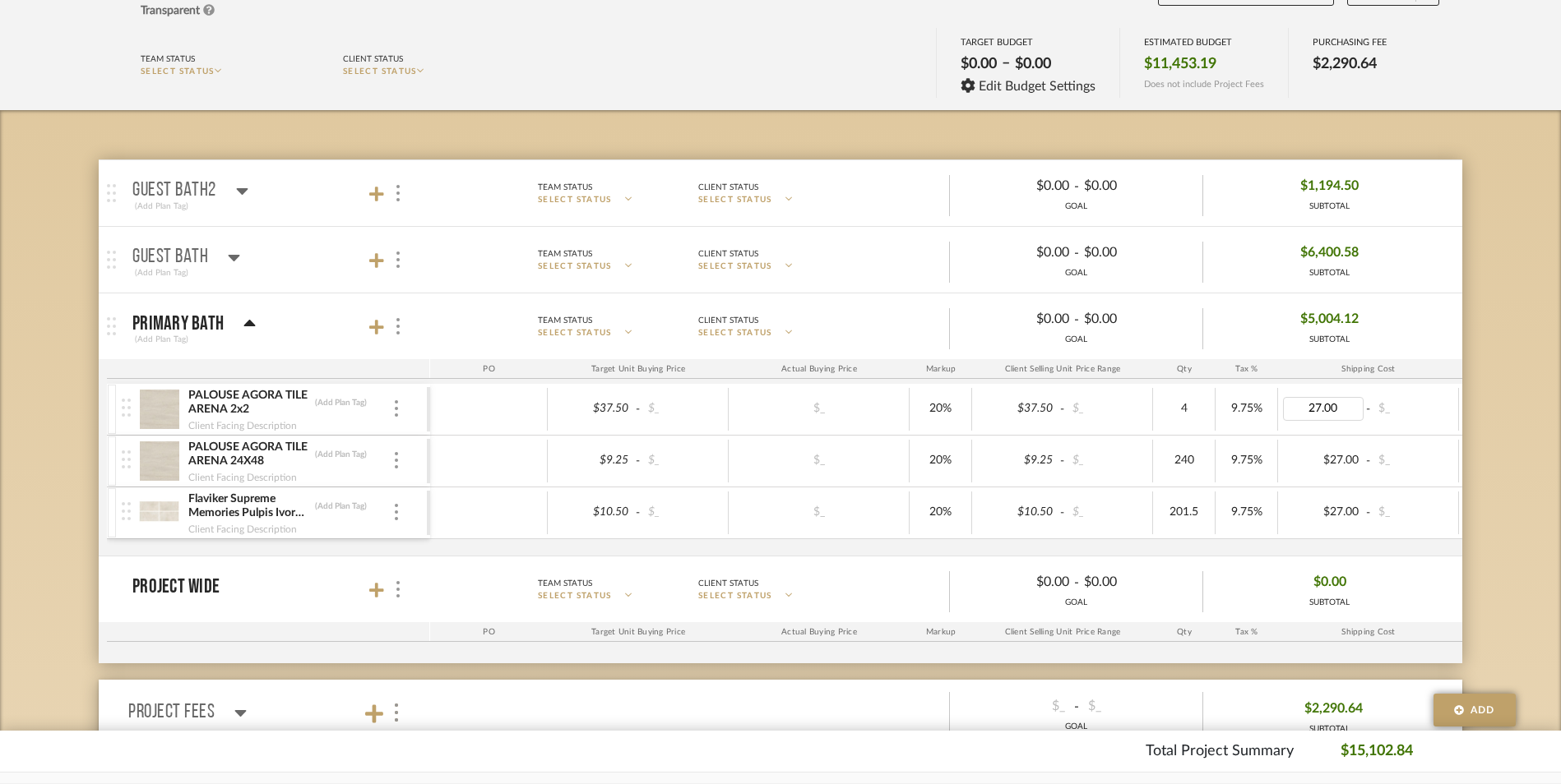
scroll to position [164, 0]
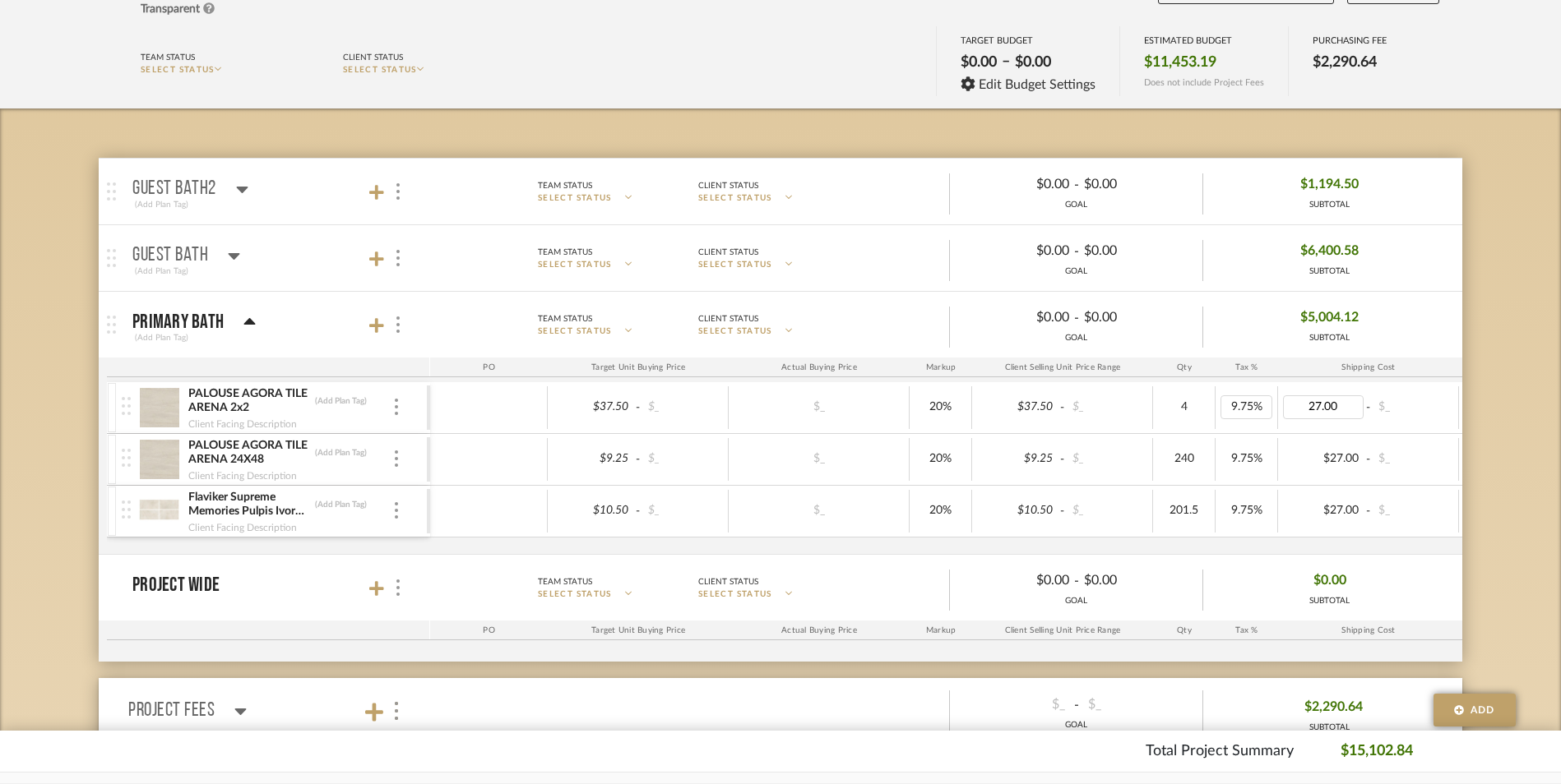
drag, startPoint x: 1347, startPoint y: 407, endPoint x: 1270, endPoint y: 403, distance: 77.1
click at [1270, 403] on div "$37.50 - $_ $_ 20% $37.50 - $_ 4 9.75% 27.00 - $_ 0% Taxable $191.63" at bounding box center [1114, 408] width 1369 height 45
type input "40"
click at [1509, 451] on div "Budget Tracker: [PERSON_NAME] RESIDENCE Transparent Last Updated: [PERSON_NAME]…" at bounding box center [780, 494] width 1561 height 1080
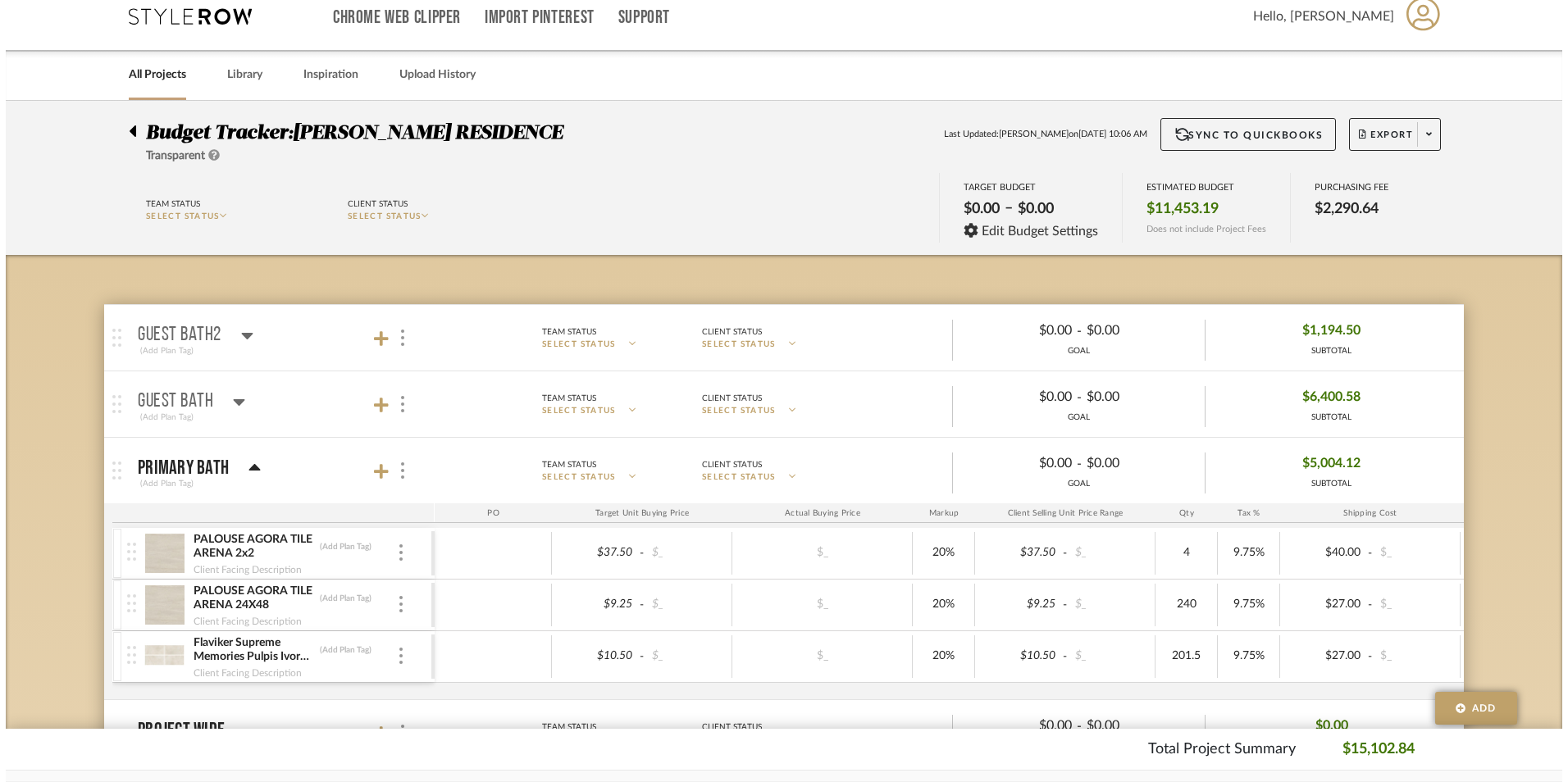
scroll to position [0, 0]
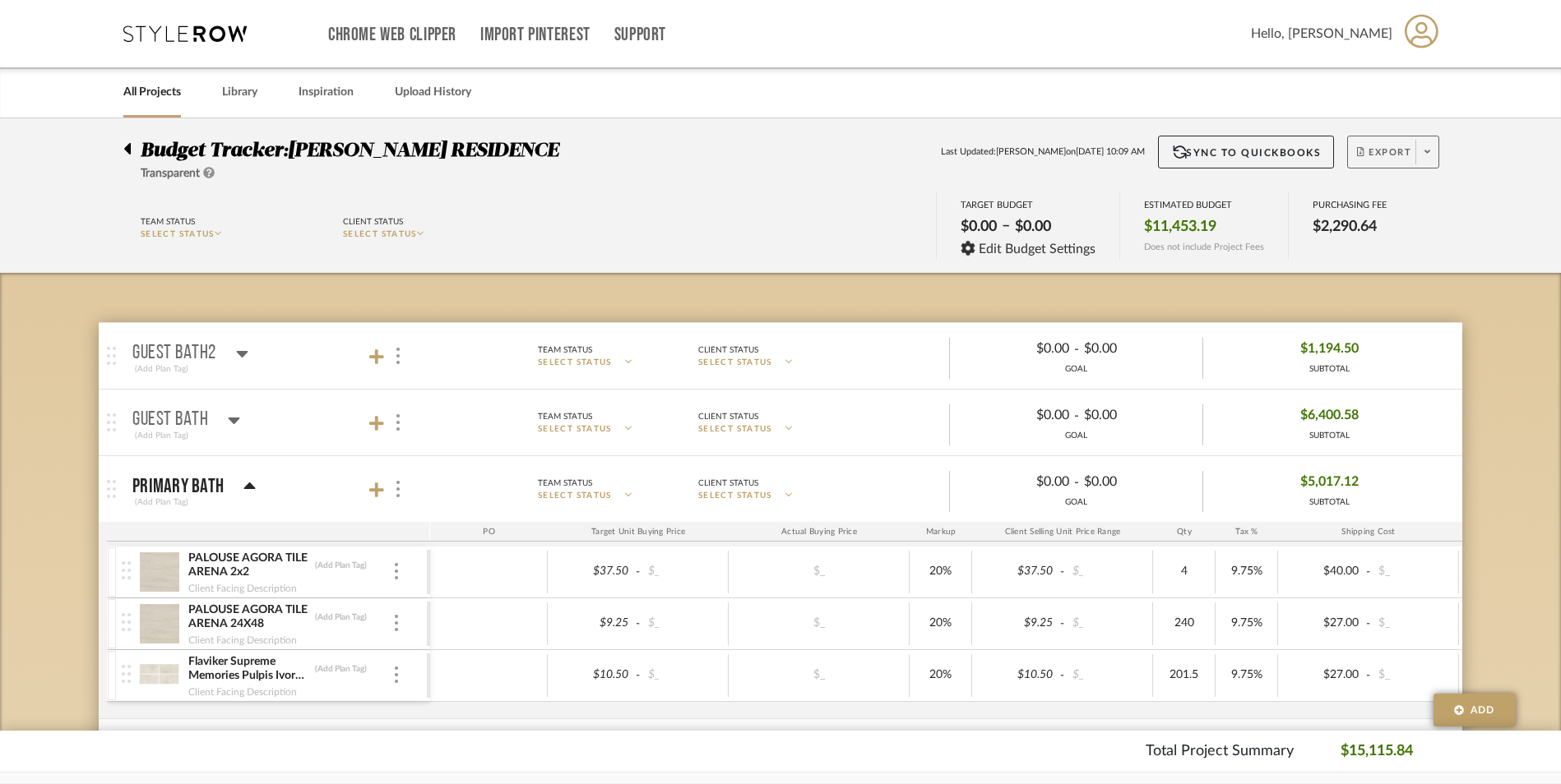
click at [1396, 151] on span "Export" at bounding box center [1384, 158] width 54 height 24
click at [1394, 188] on button "Export PDF" at bounding box center [1422, 199] width 157 height 39
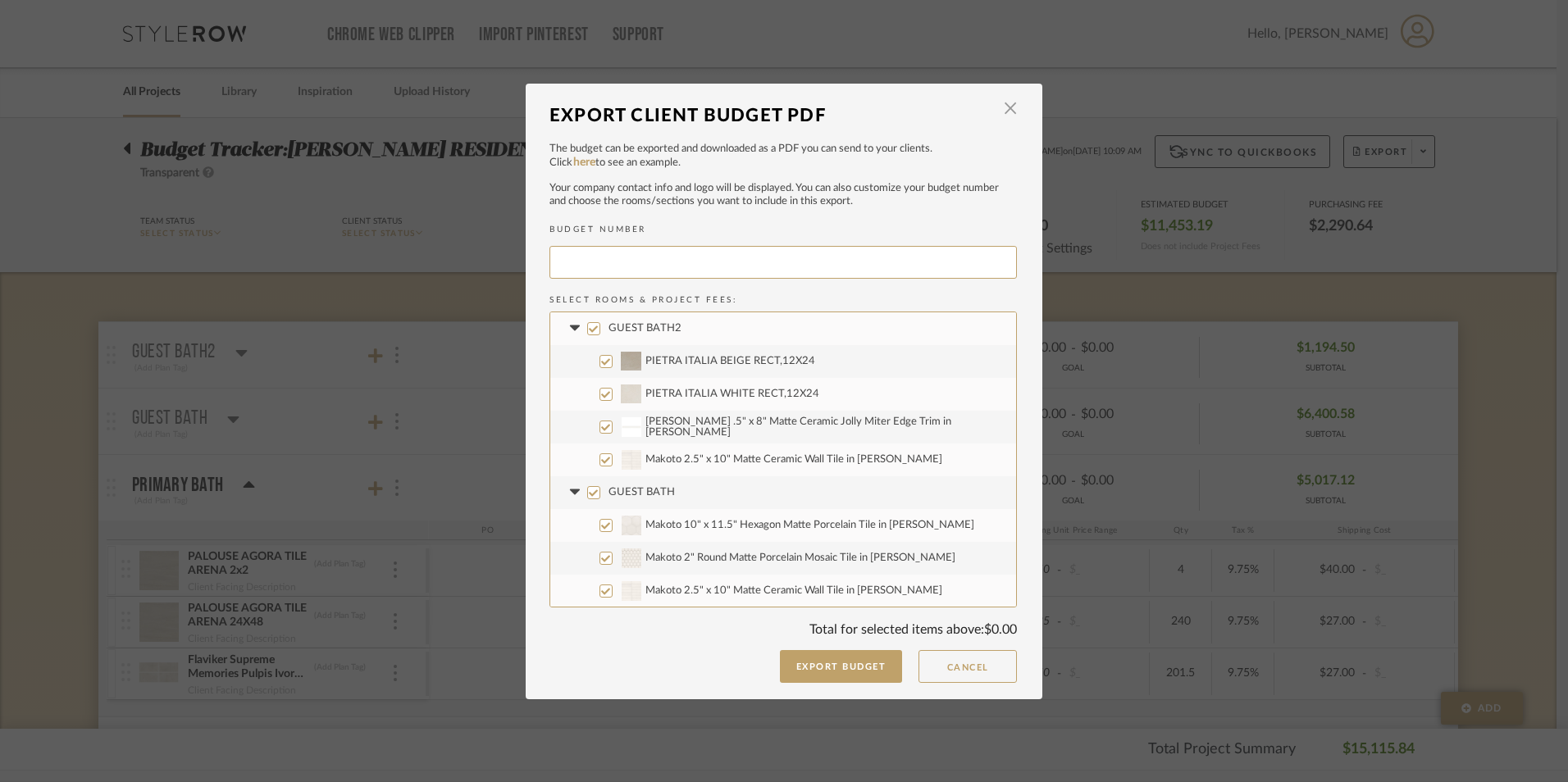
type input "GWYNRE-013"
click at [592, 334] on input "GUEST BATH2" at bounding box center [593, 329] width 13 height 13
checkbox input "false"
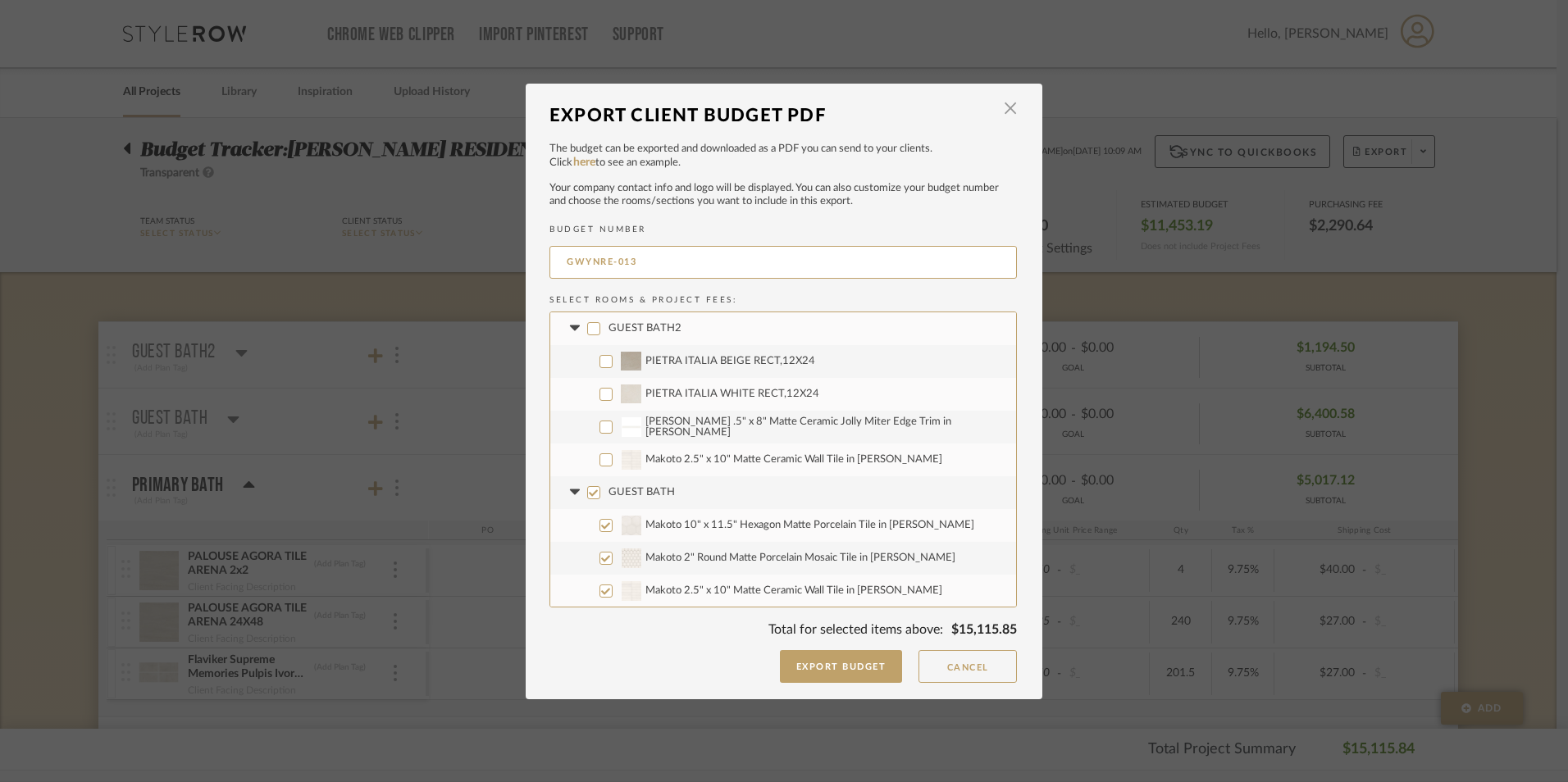
checkbox input "false"
click at [587, 489] on input "GUEST BATH" at bounding box center [593, 493] width 13 height 13
checkbox input "false"
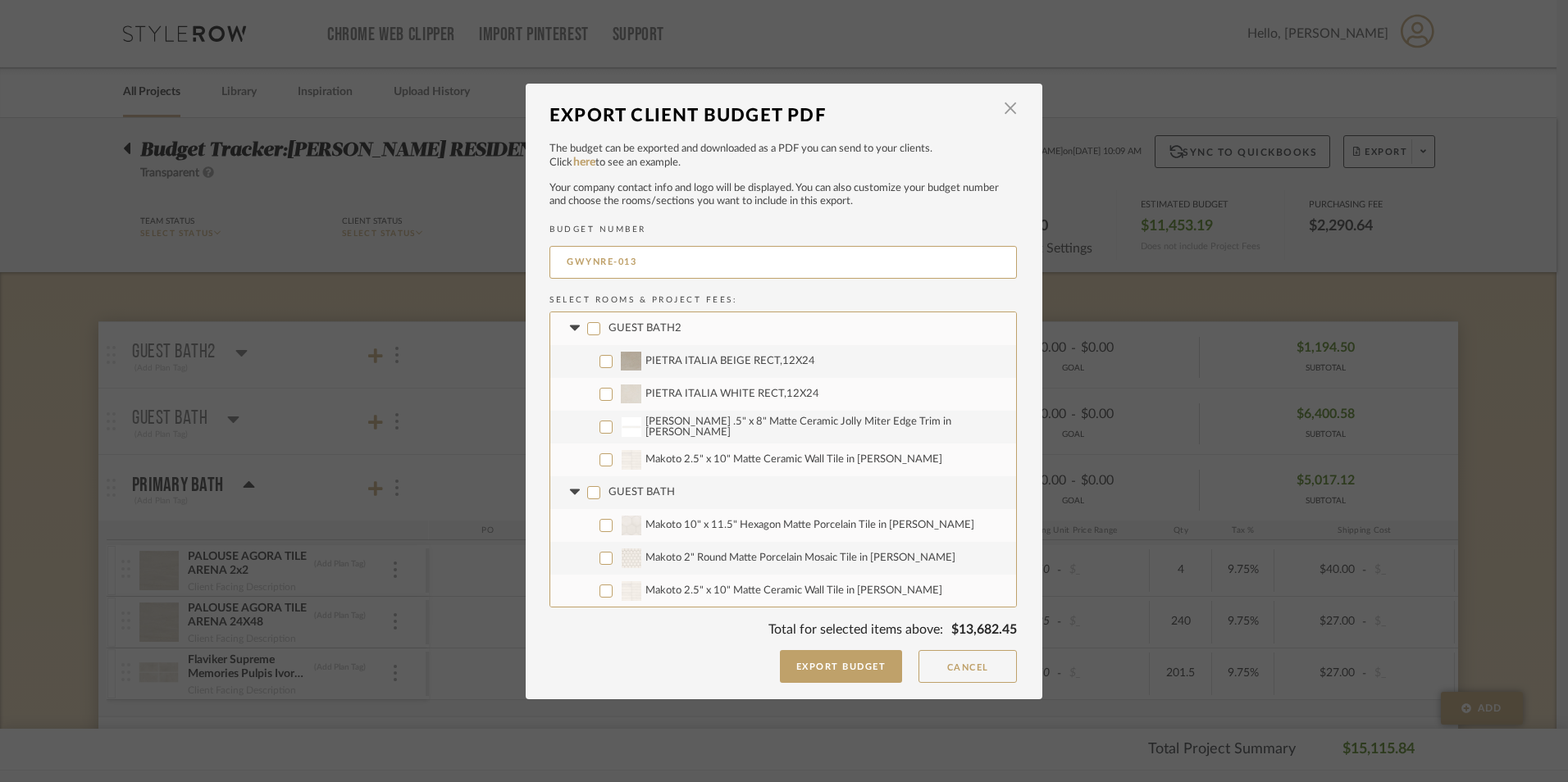
checkbox input "false"
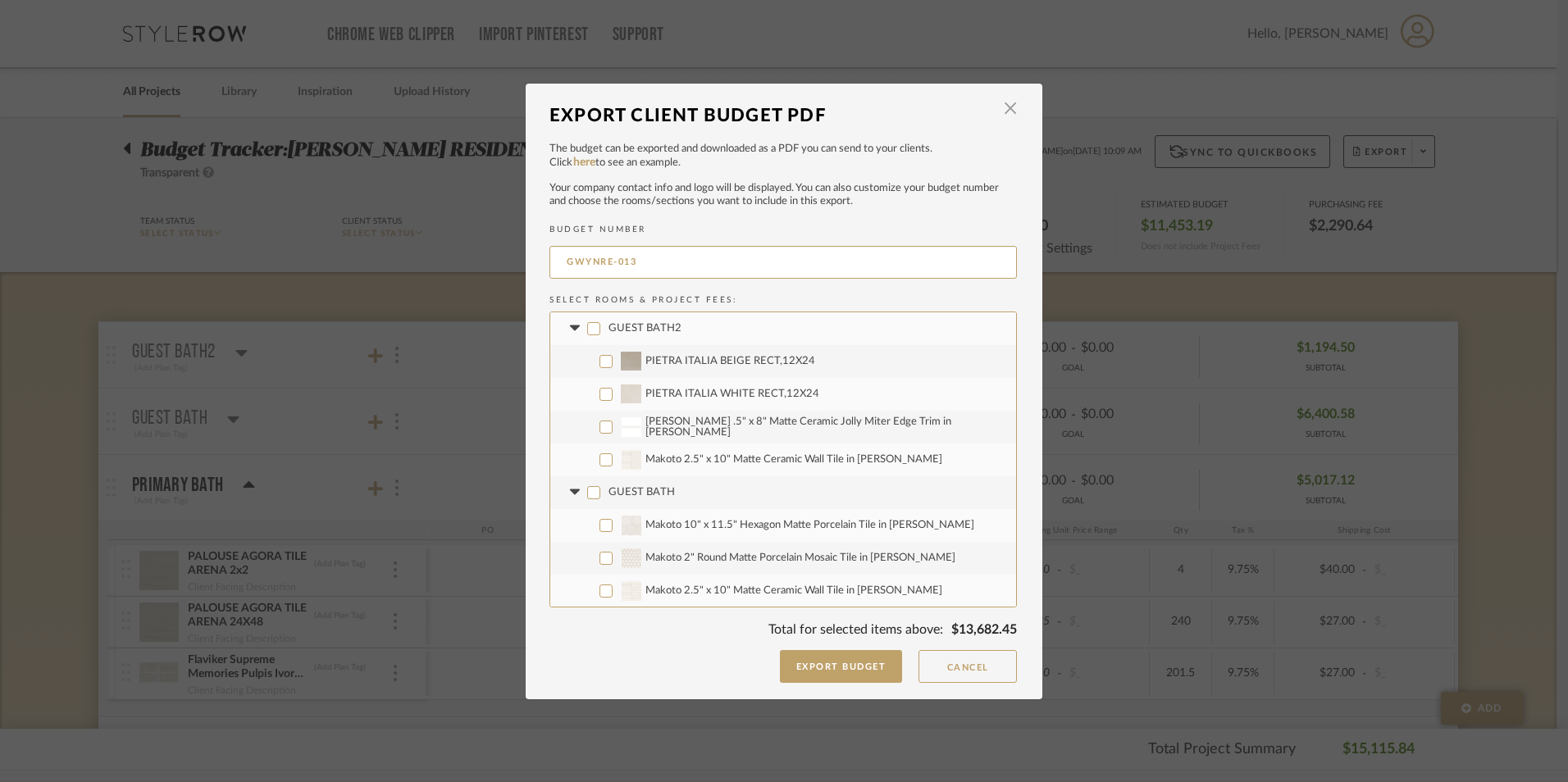
checkbox input "false"
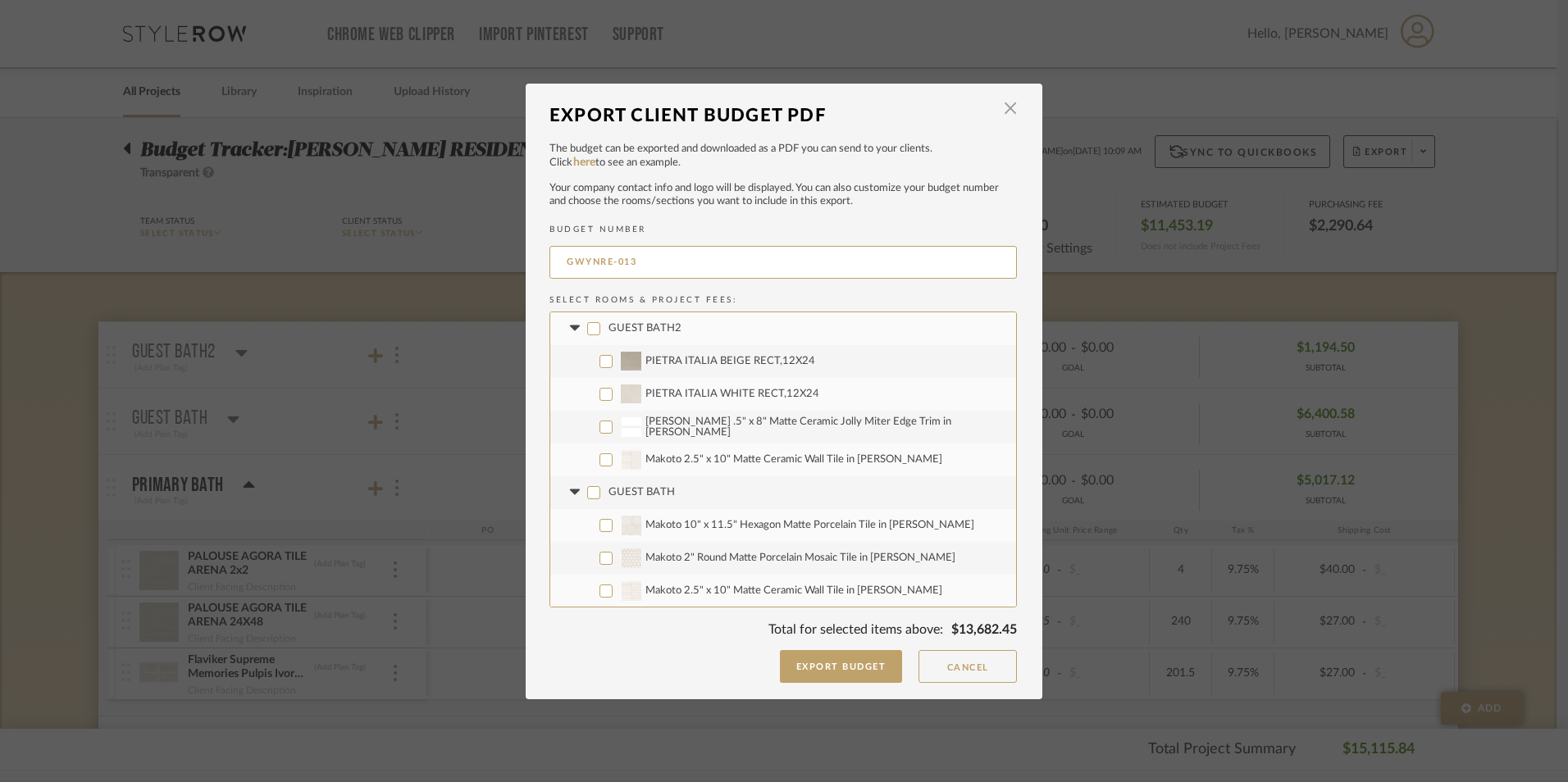
checkbox input "false"
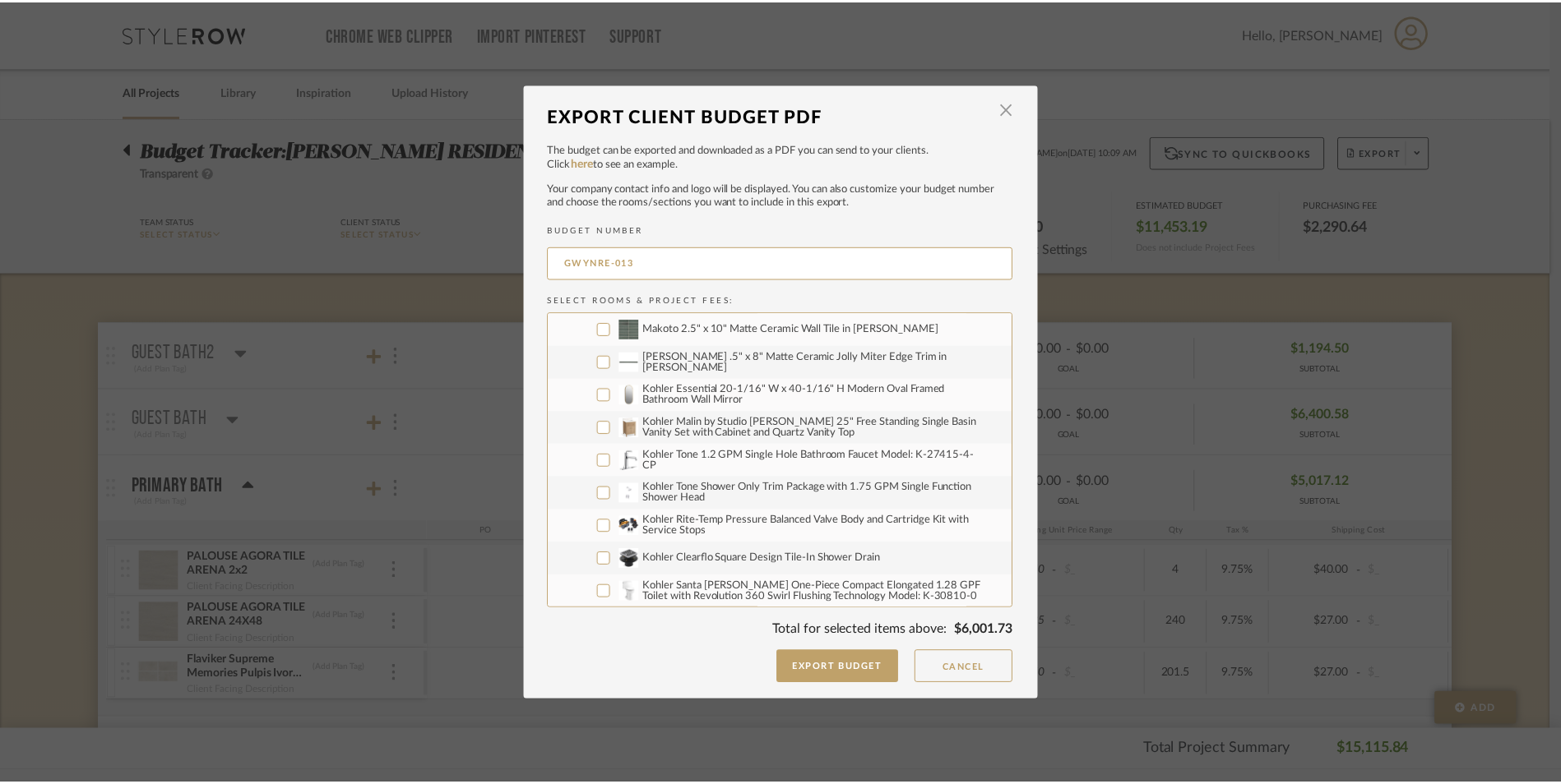
scroll to position [593, 0]
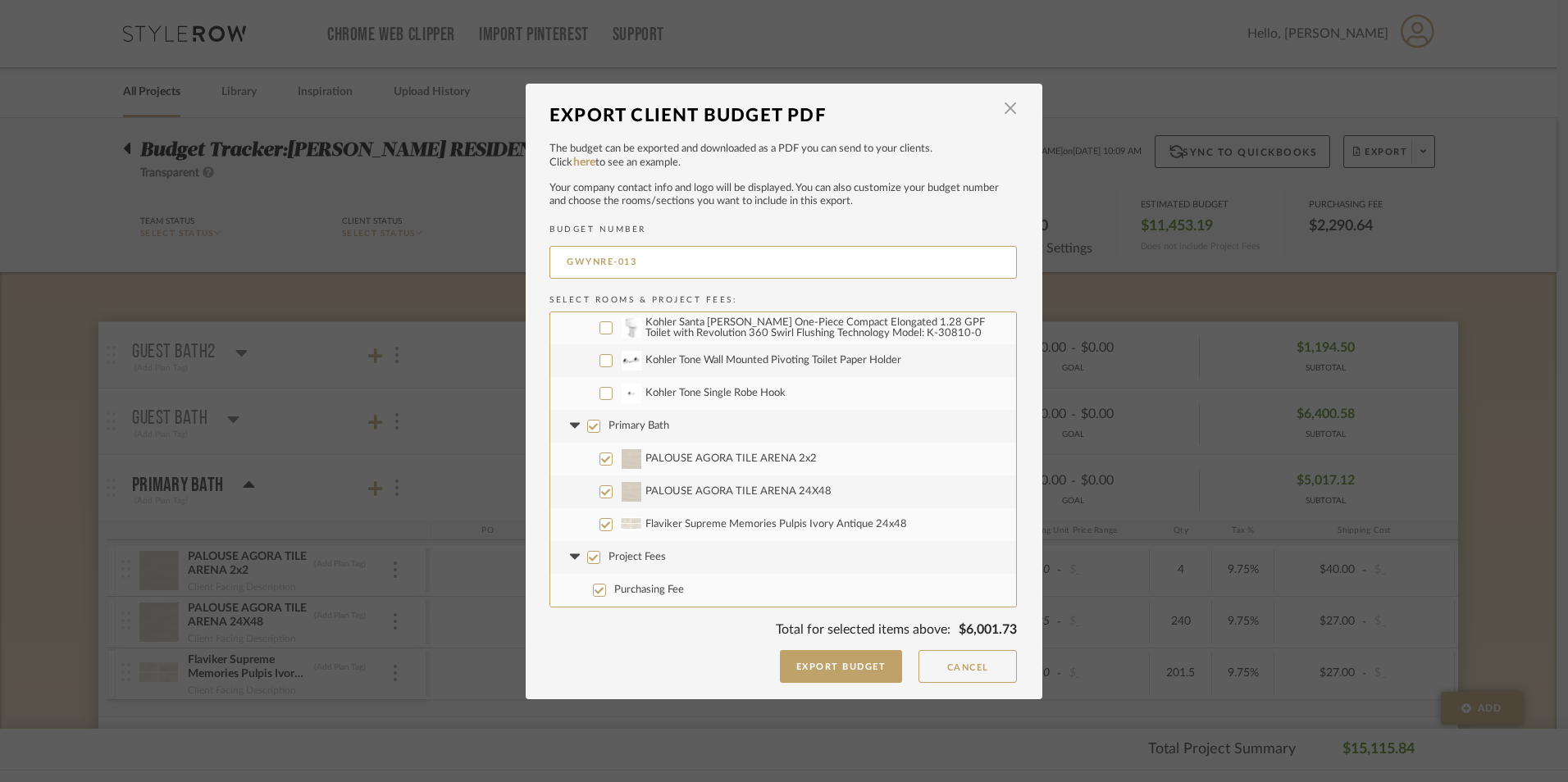
click at [590, 558] on input "Project Fees" at bounding box center [593, 558] width 13 height 13
checkbox input "false"
click at [602, 497] on input "PALOUSE AGORA TILE ARENA 24X48" at bounding box center [606, 492] width 13 height 13
checkbox input "false"
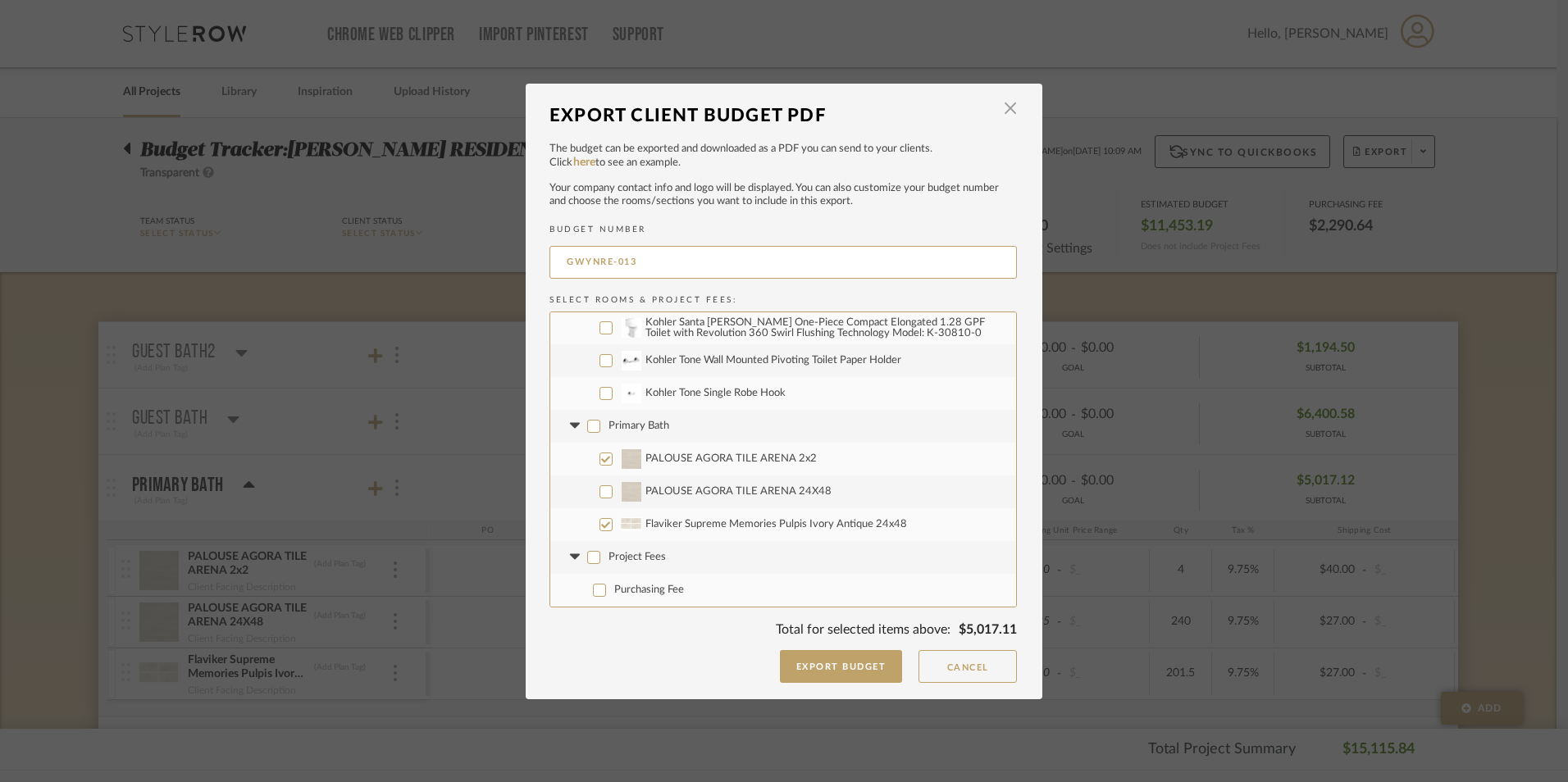
checkbox input "false"
click at [599, 533] on label "Flaviker Supreme Memories Pulpis Ivory Antique 24x48" at bounding box center [783, 524] width 466 height 33
click at [600, 531] on input "Flaviker Supreme Memories Pulpis Ivory Antique 24x48" at bounding box center [606, 524] width 13 height 13
checkbox input "false"
click at [822, 666] on button "Export Budget" at bounding box center [842, 666] width 123 height 33
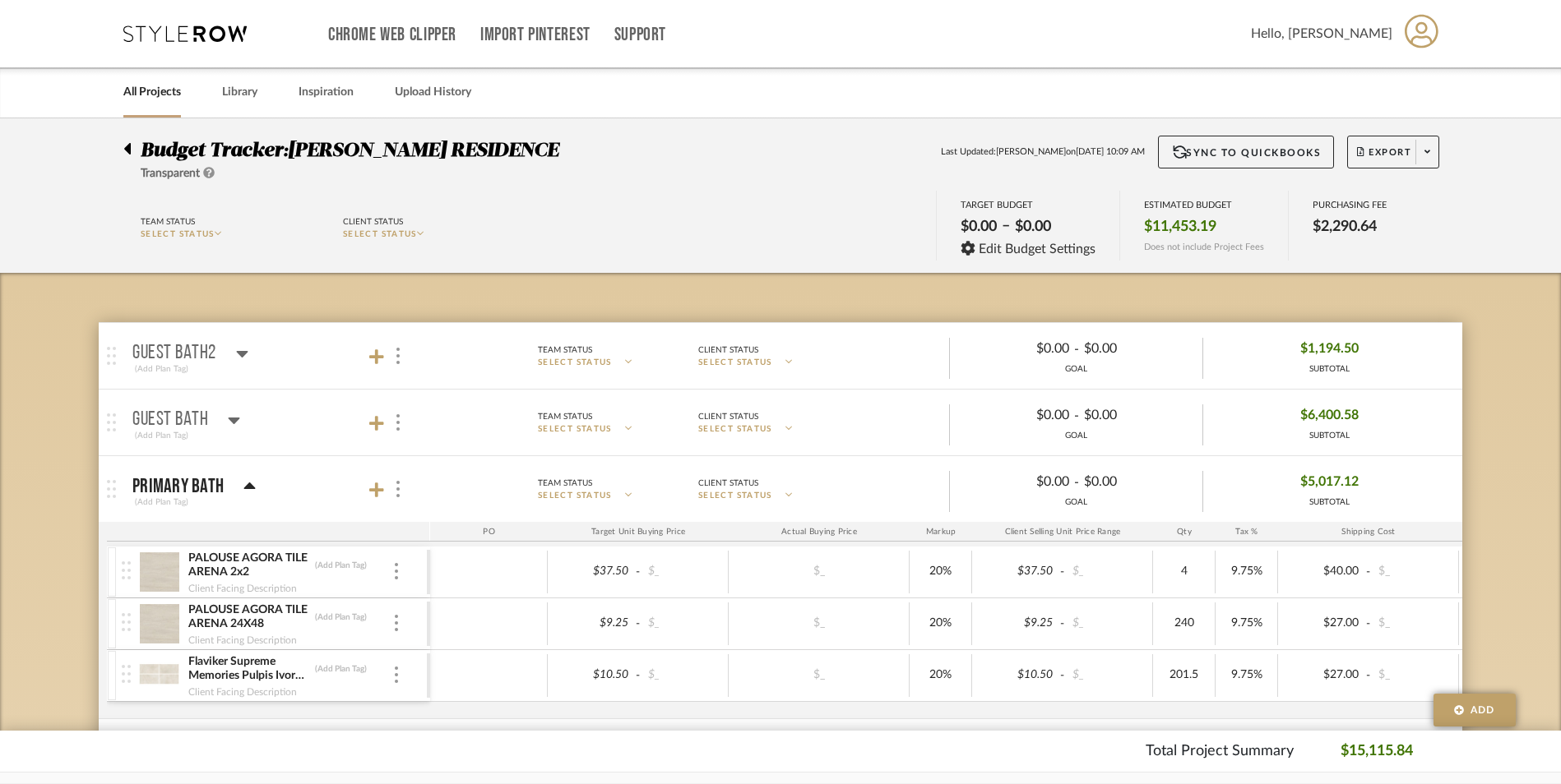
click at [1544, 436] on div "Budget Tracker: [PERSON_NAME] RESIDENCE Transparent Last Updated: [PERSON_NAME]…" at bounding box center [780, 658] width 1561 height 1080
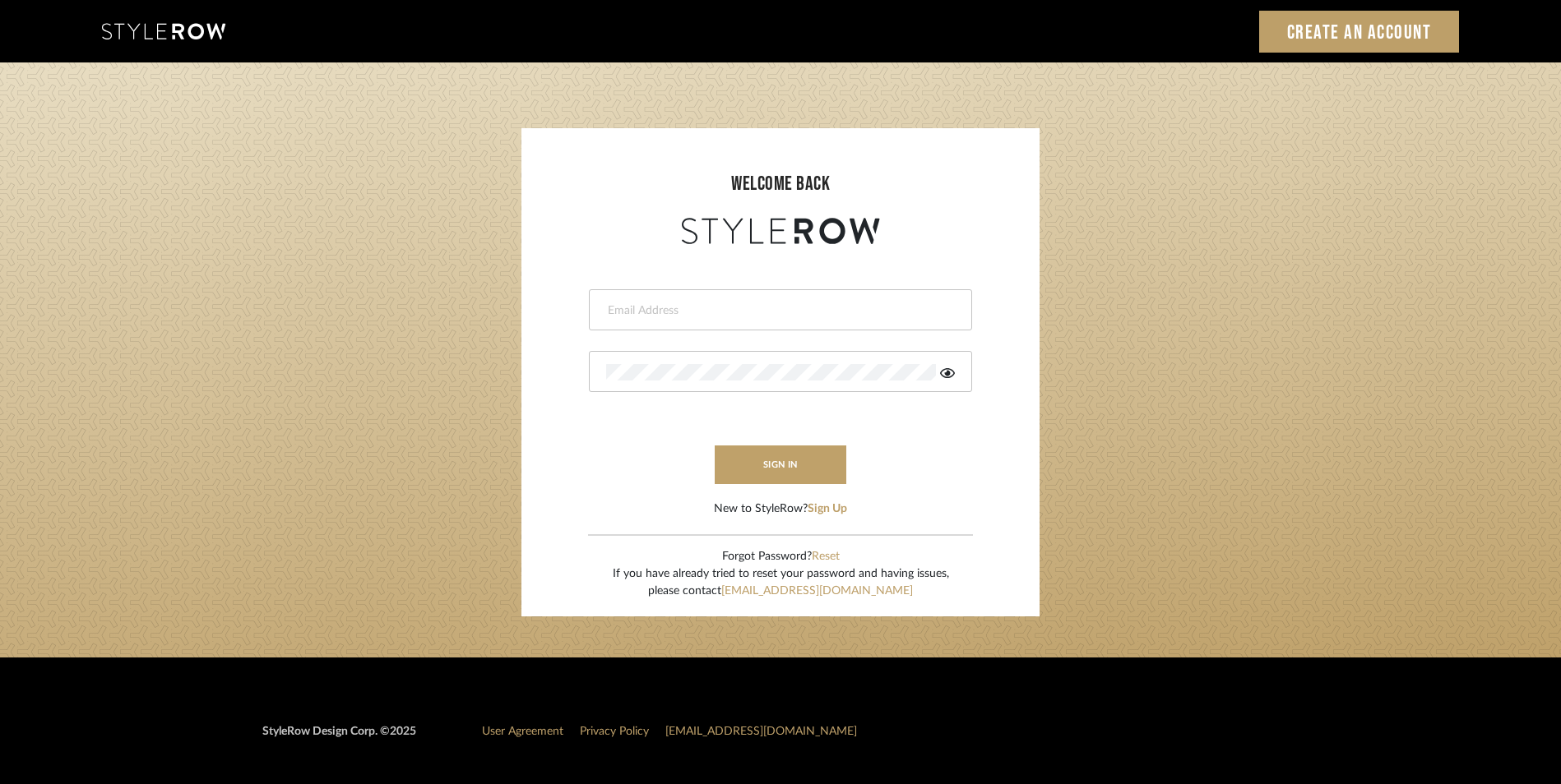
type input "daisy@dbdaisy.com"
click at [788, 449] on button "sign in" at bounding box center [780, 464] width 131 height 38
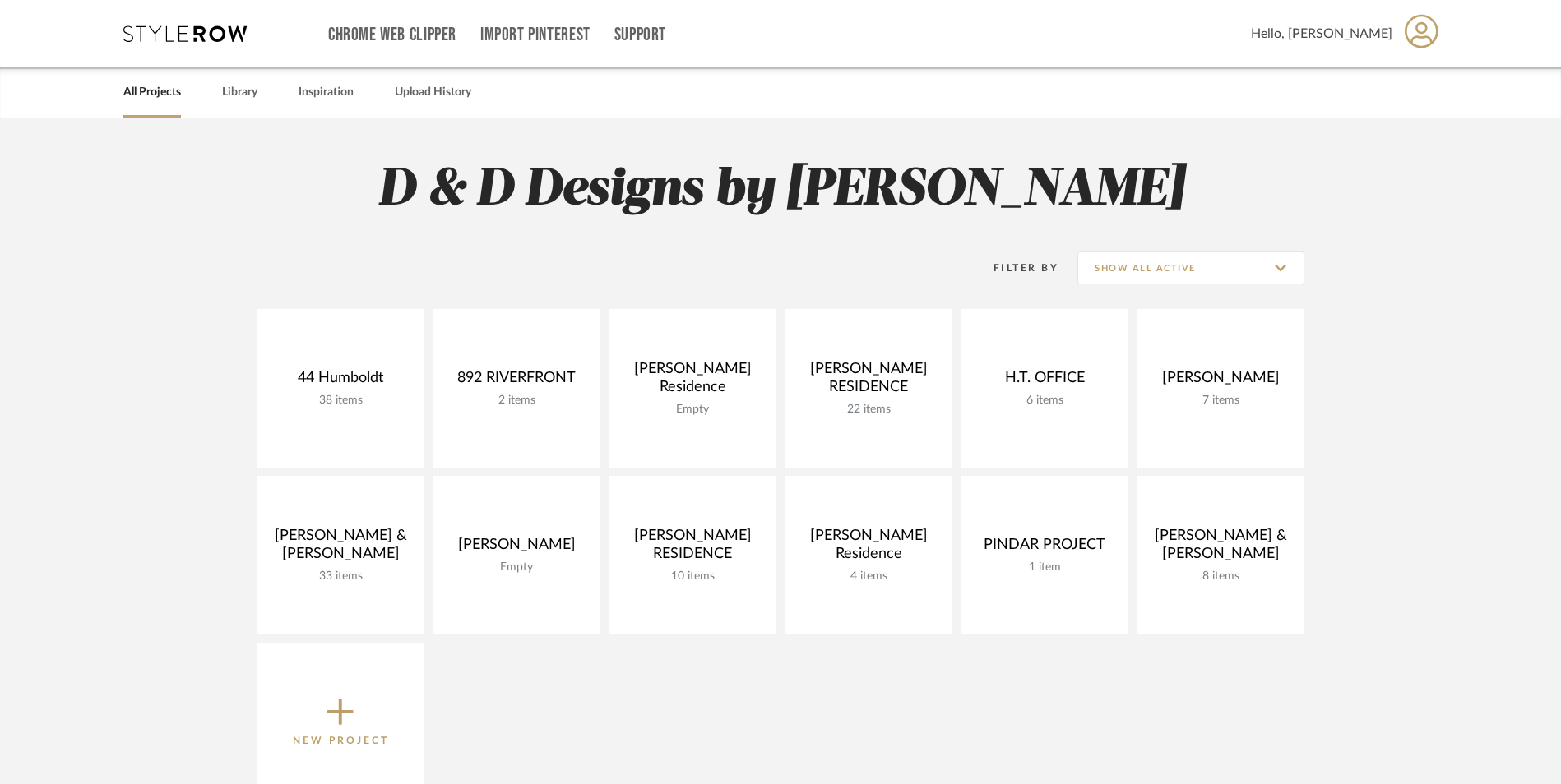
click at [1437, 199] on project-collections "Explore the Client Dashboard in Action! See how mood boards, project files, and…" at bounding box center [780, 687] width 1561 height 1138
